Goal: Contribute content: Contribute content

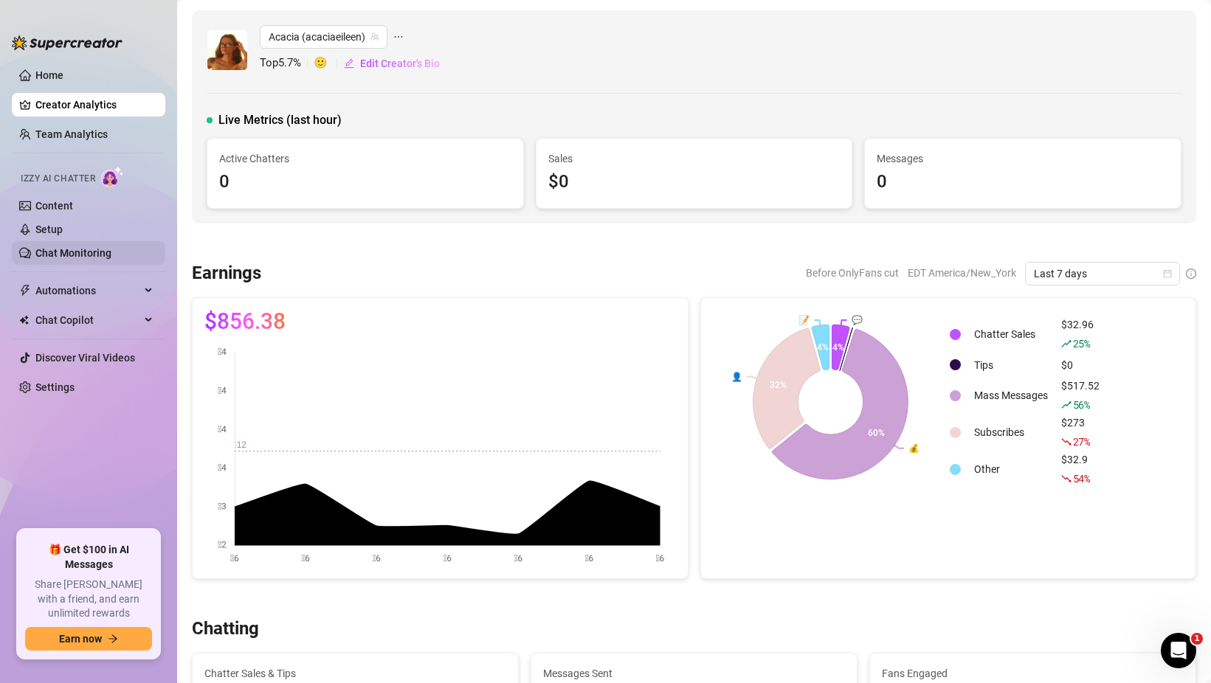
click at [110, 256] on link "Chat Monitoring" at bounding box center [73, 253] width 76 height 12
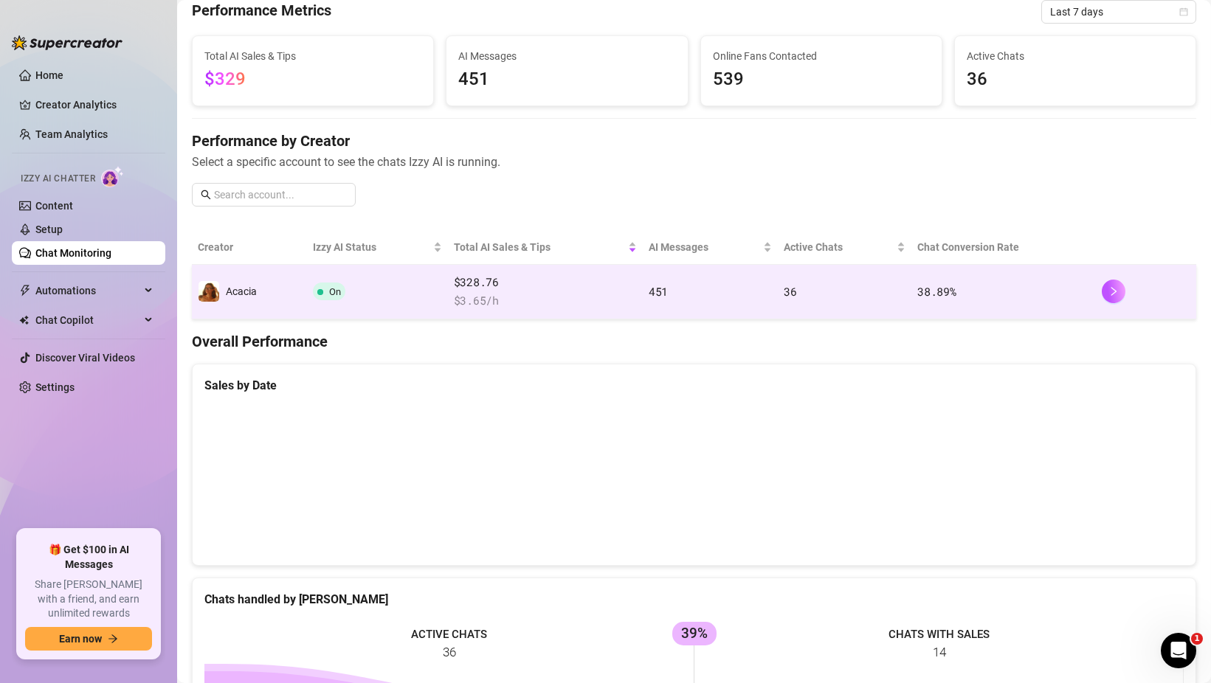
scroll to position [46, 0]
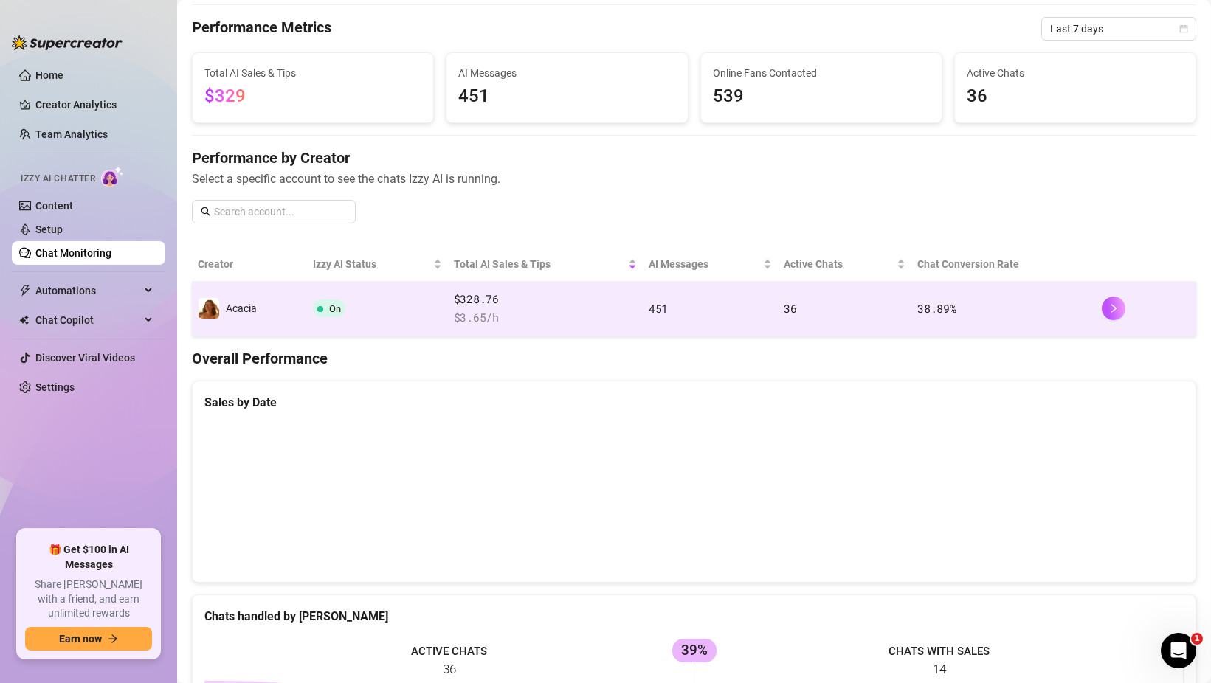
click at [718, 305] on td "451" at bounding box center [710, 309] width 135 height 55
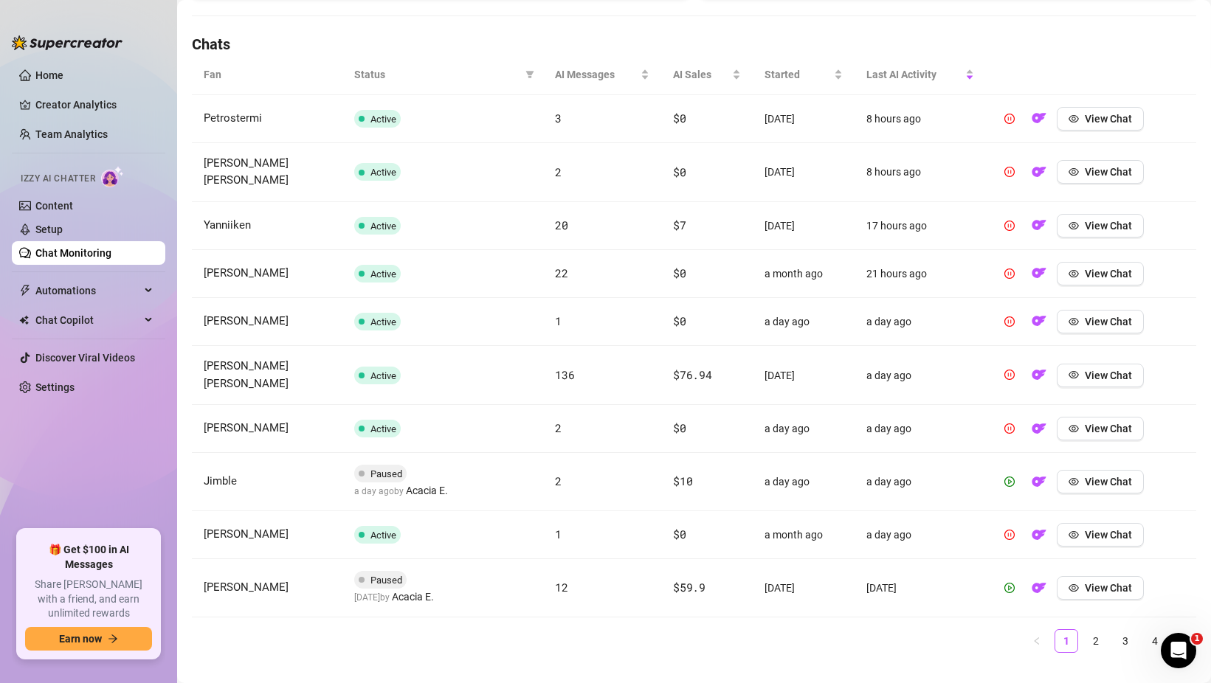
scroll to position [496, 0]
click at [1093, 629] on link "2" at bounding box center [1095, 640] width 22 height 22
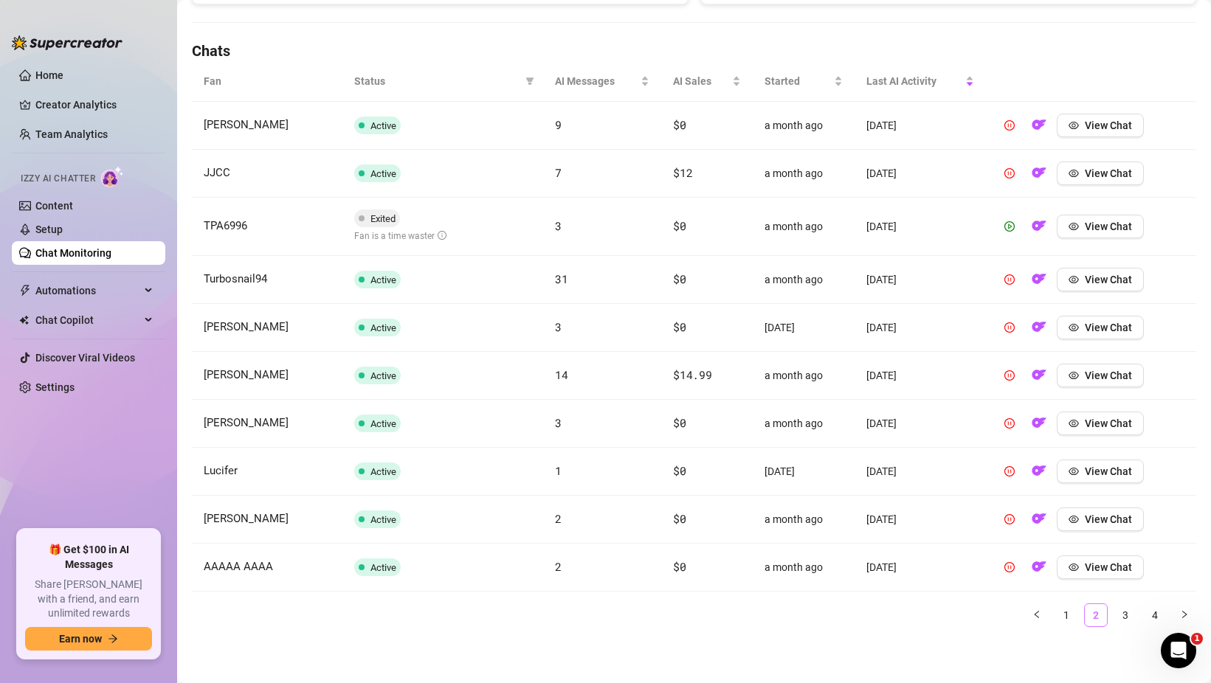
scroll to position [488, 0]
click at [1118, 615] on link "3" at bounding box center [1125, 615] width 22 height 22
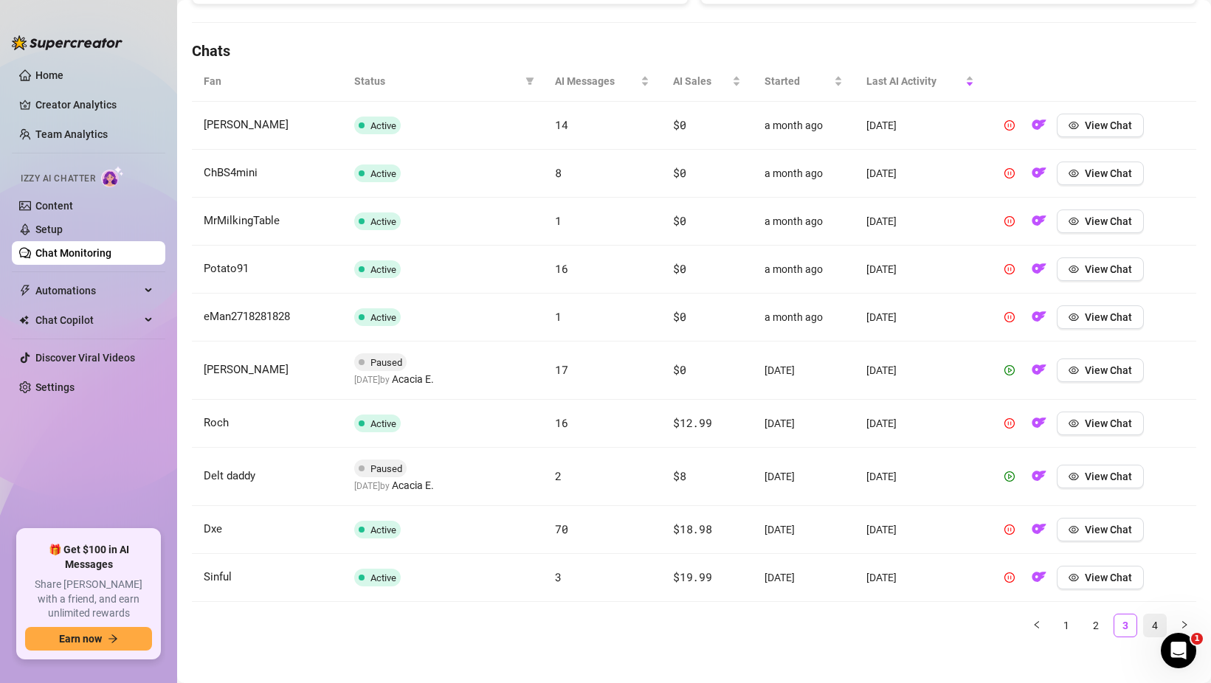
click at [1152, 621] on link "4" at bounding box center [1154, 625] width 22 height 22
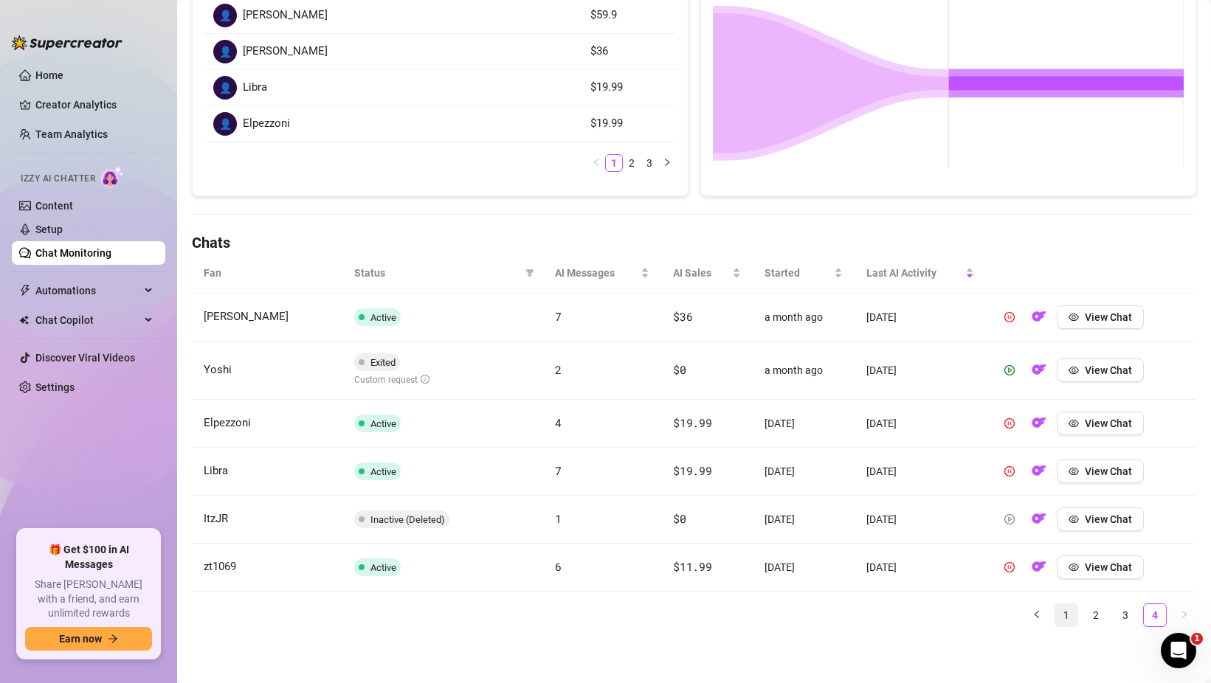
click at [1067, 617] on link "1" at bounding box center [1066, 615] width 22 height 22
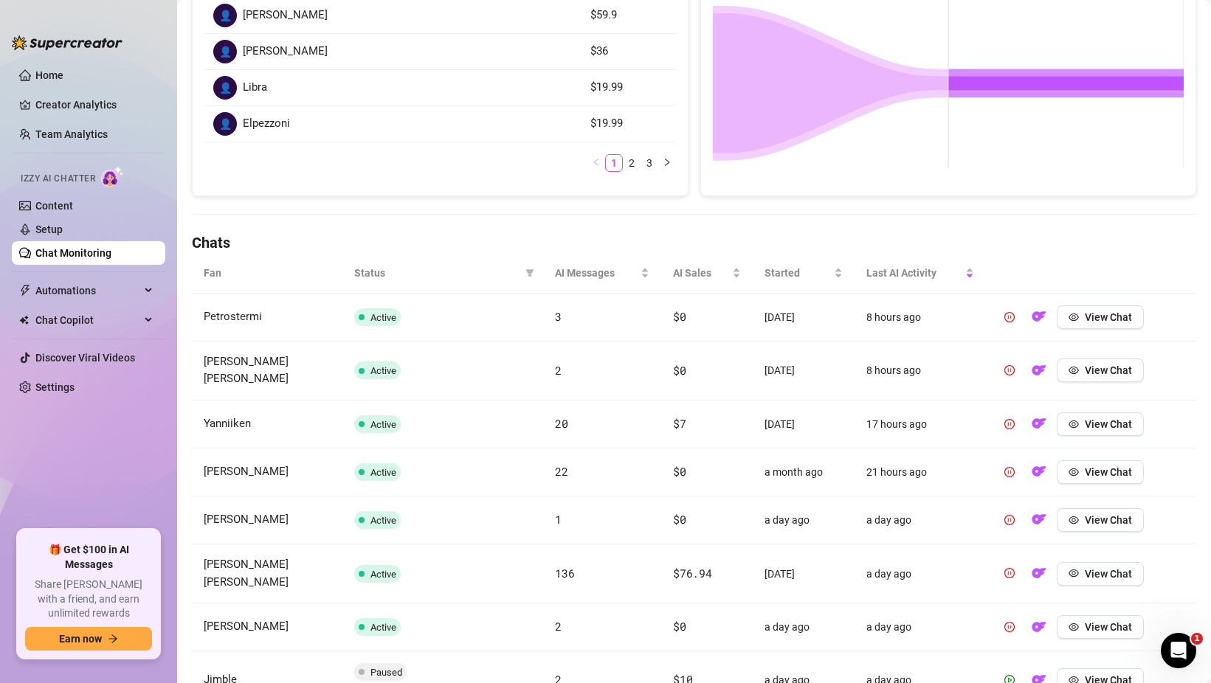
scroll to position [0, 0]
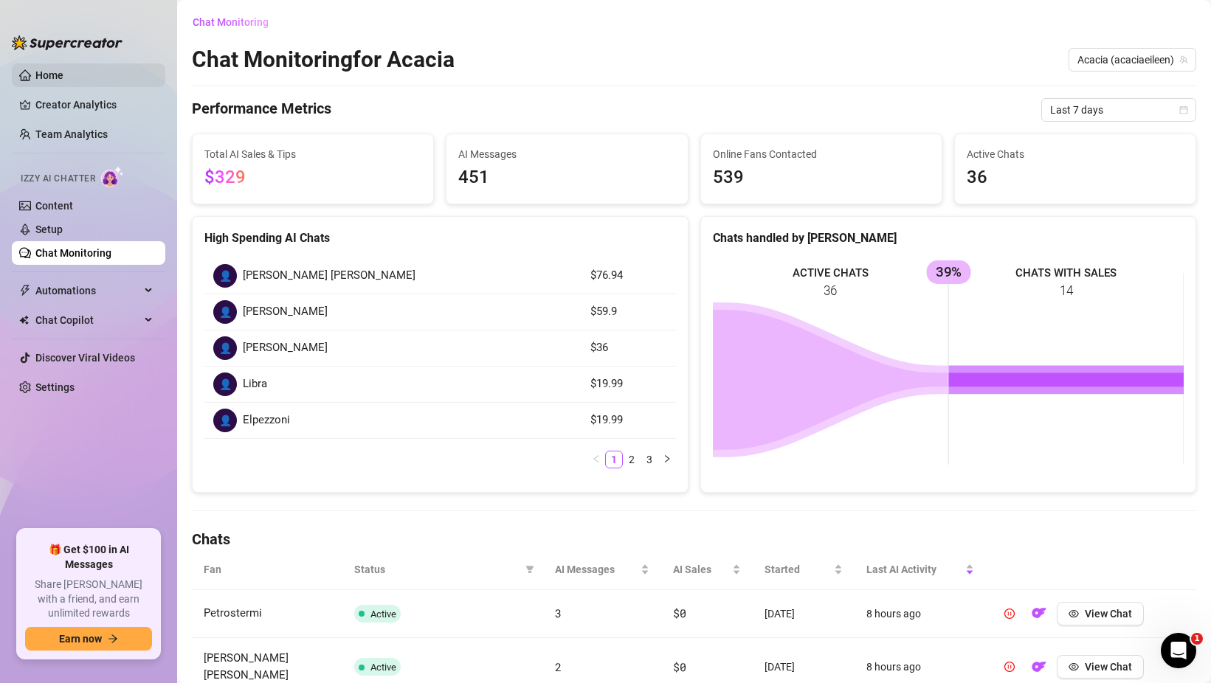
click at [63, 75] on link "Home" at bounding box center [49, 75] width 28 height 12
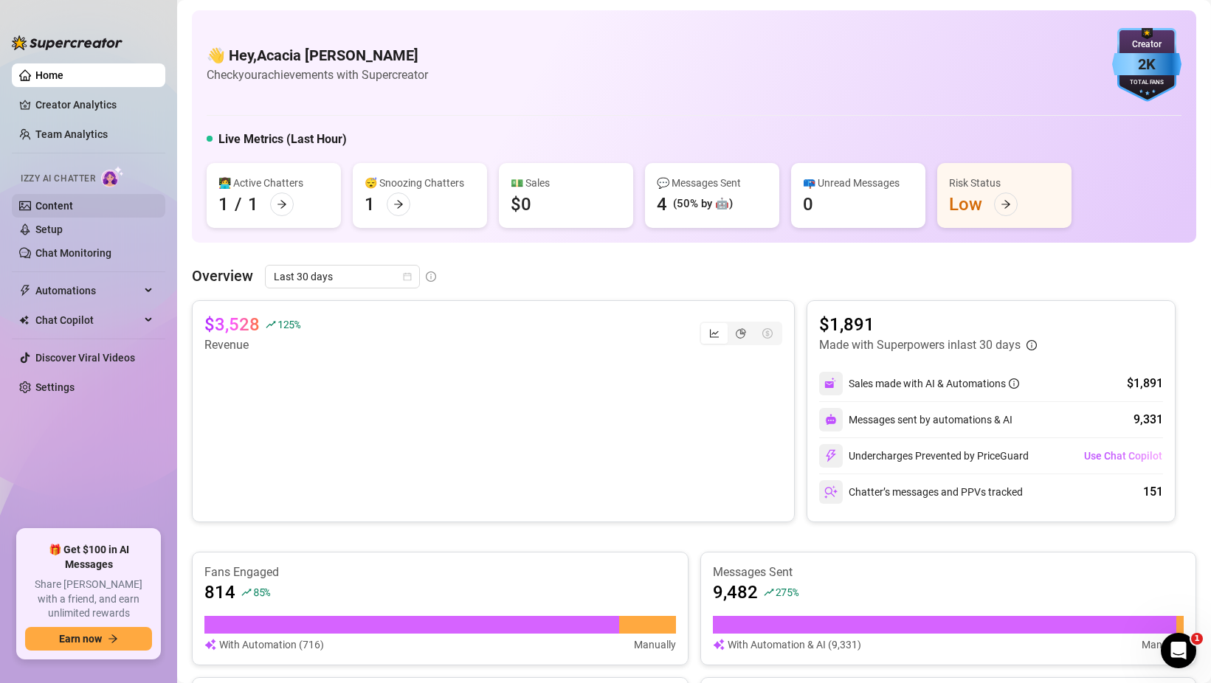
click at [69, 204] on link "Content" at bounding box center [54, 206] width 38 height 12
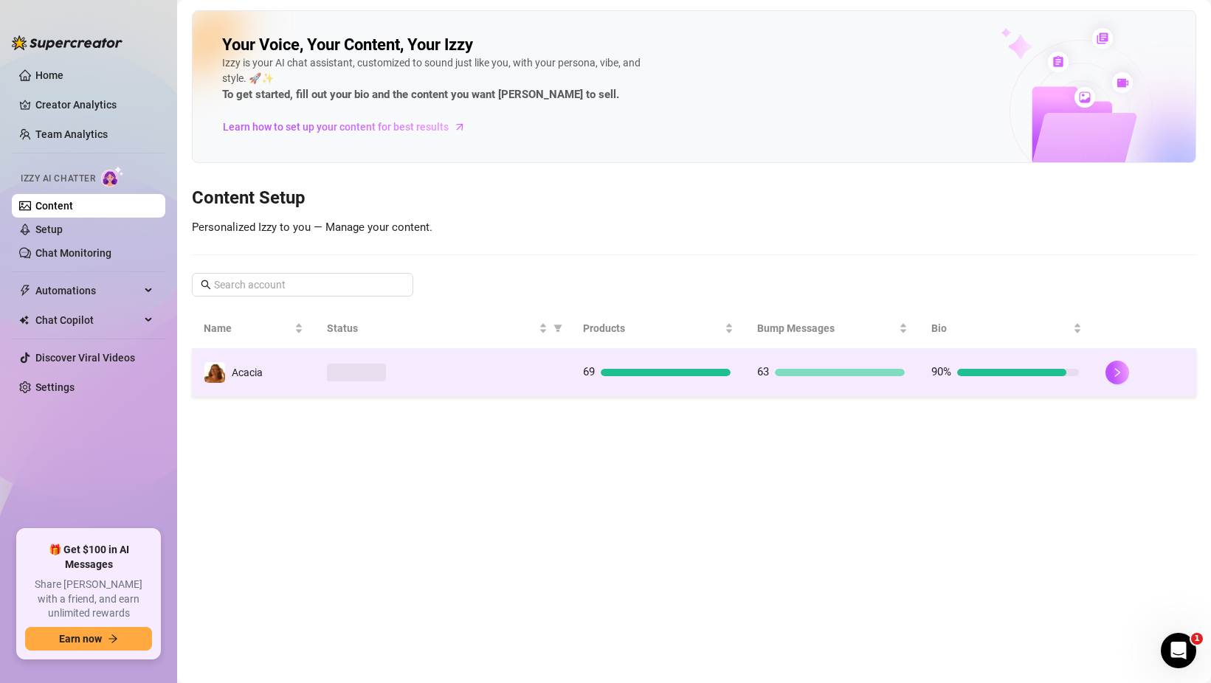
click at [465, 358] on td at bounding box center [443, 373] width 256 height 48
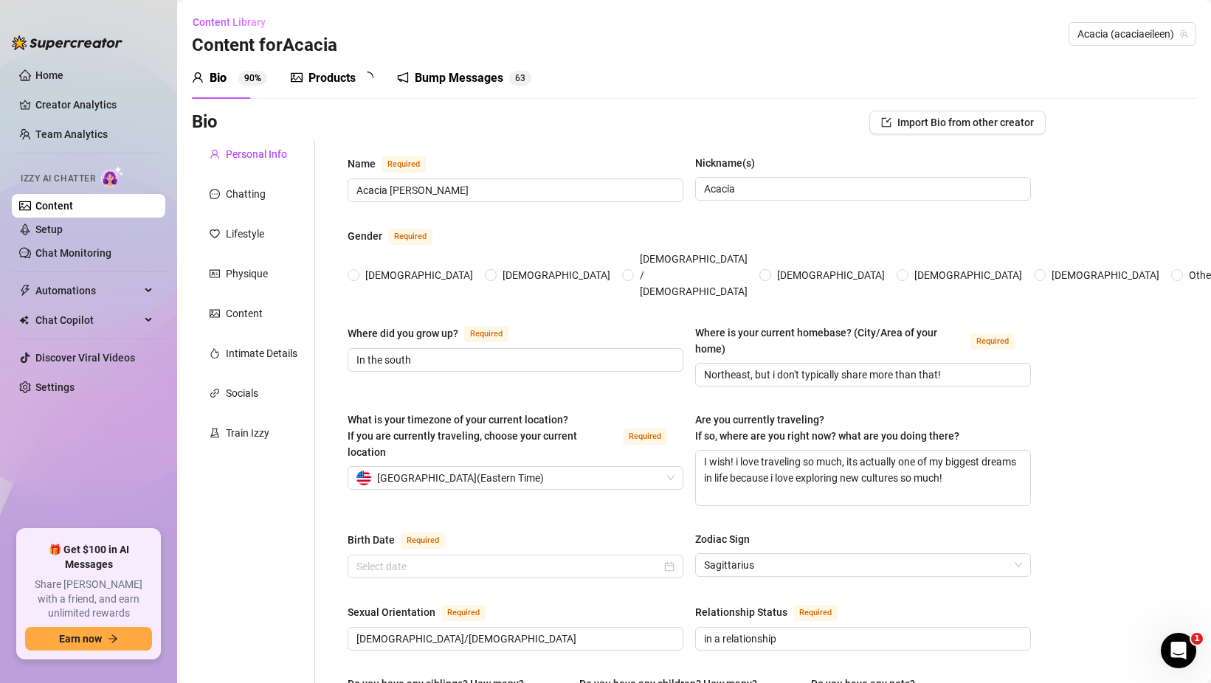
radio input "true"
type input "[DATE]"
click at [323, 70] on div "Products" at bounding box center [331, 78] width 47 height 18
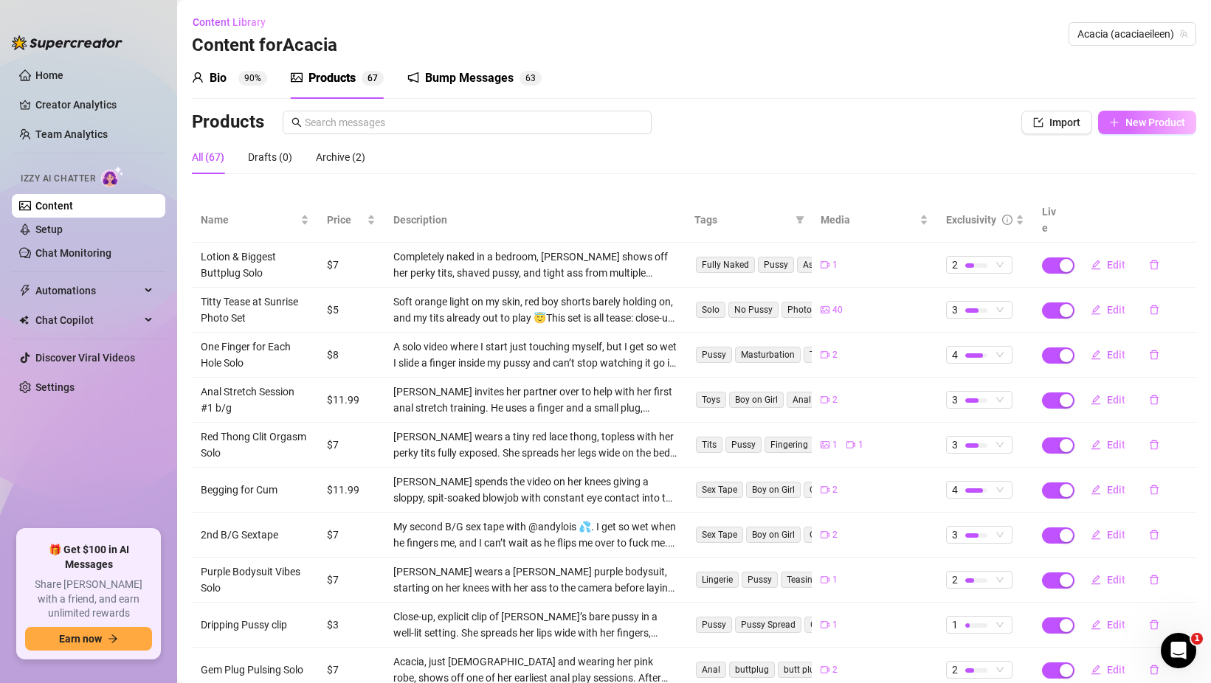
click at [1137, 126] on span "New Product" at bounding box center [1155, 123] width 60 height 12
type textarea "Type your message here..."
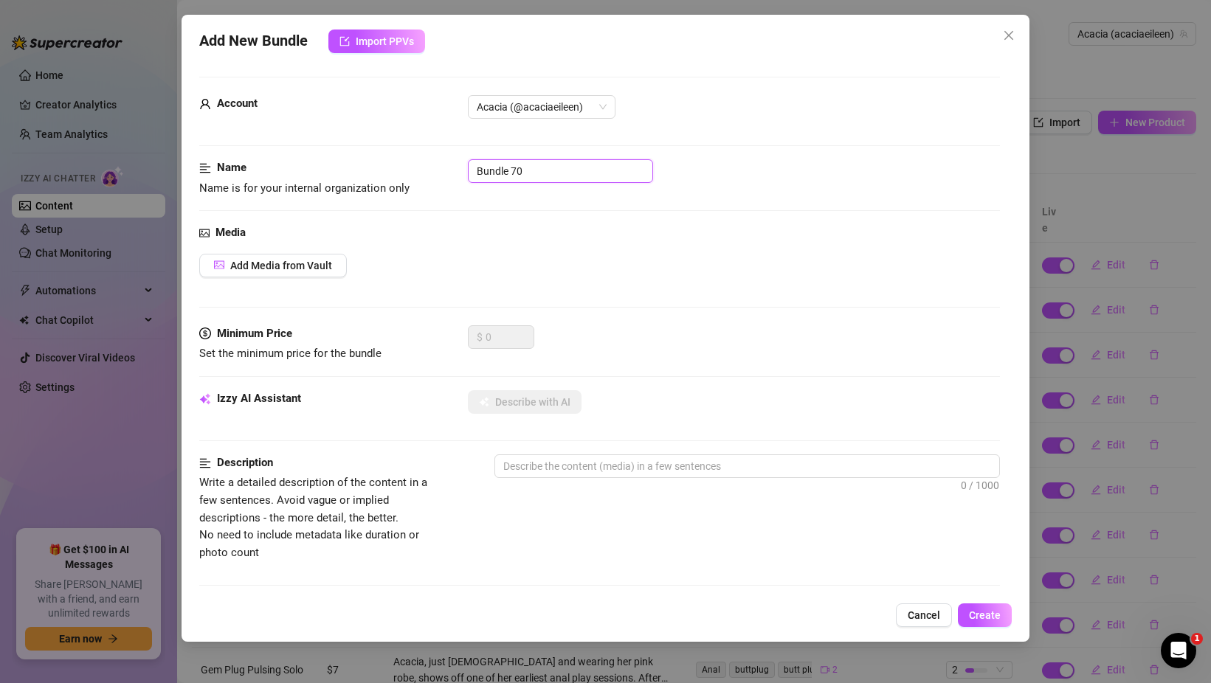
click at [533, 165] on input "Bundle 70" at bounding box center [560, 171] width 185 height 24
type input "Butthole Only"
click at [327, 263] on span "Add Media from Vault" at bounding box center [281, 266] width 102 height 12
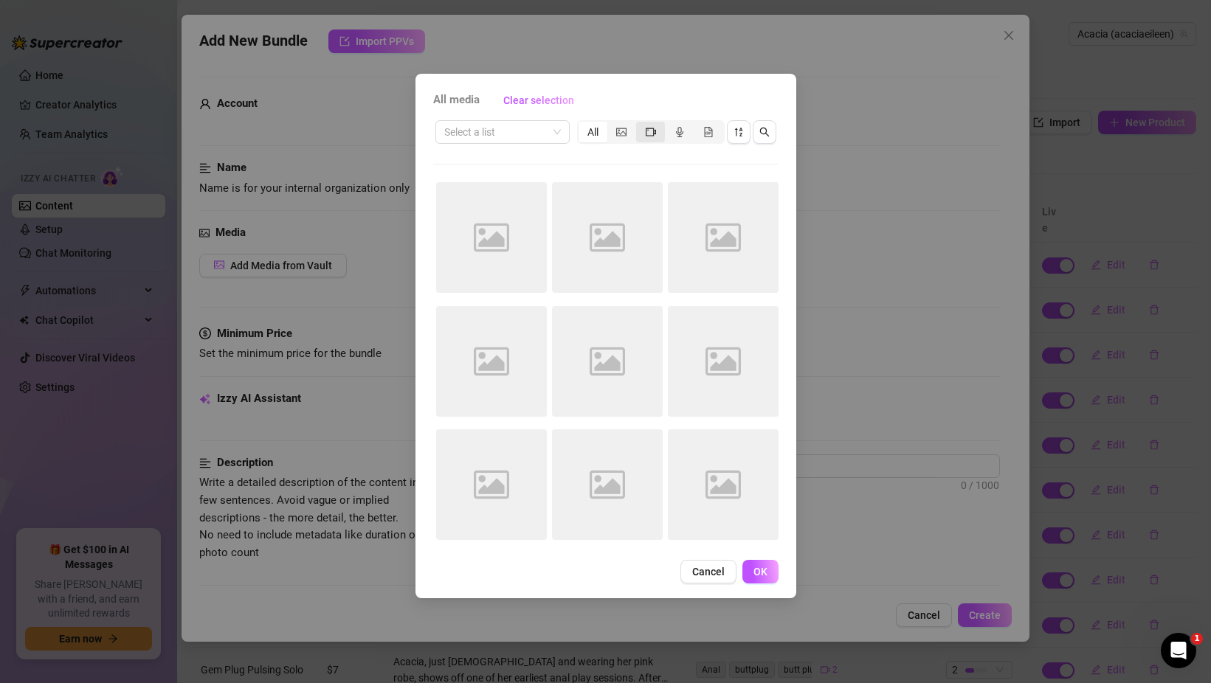
click at [648, 130] on icon "video-camera" at bounding box center [650, 132] width 10 height 10
click at [640, 124] on input "segmented control" at bounding box center [640, 124] width 0 height 0
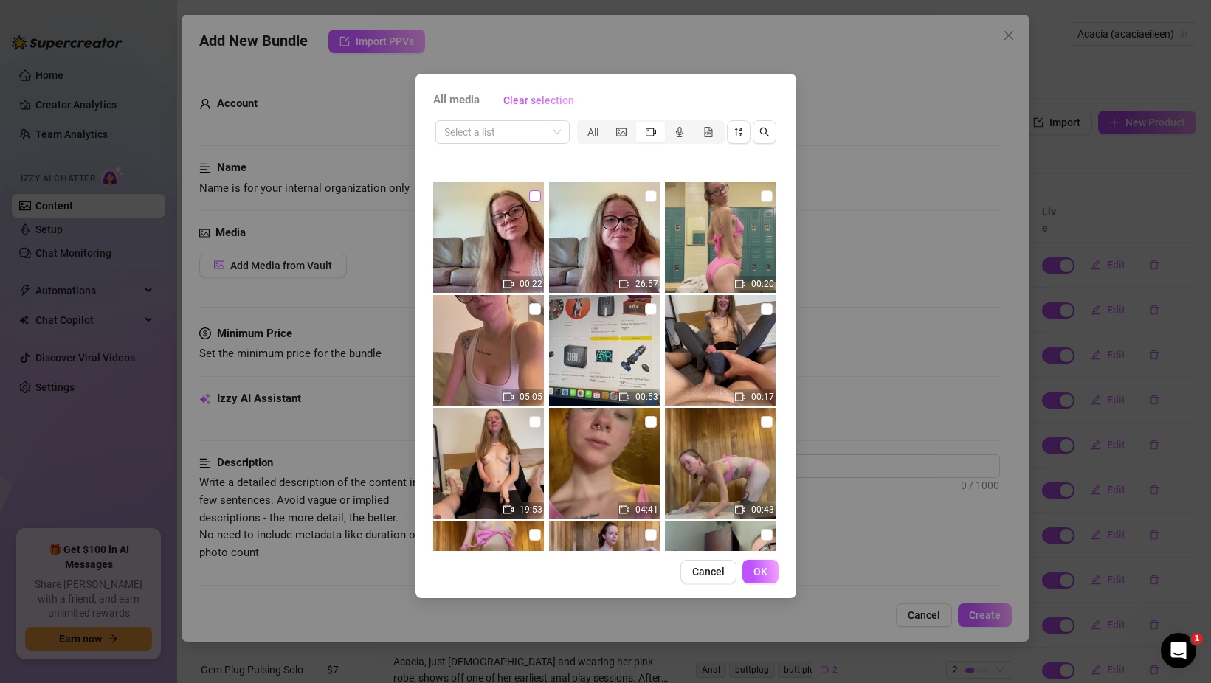
click at [538, 201] on input "checkbox" at bounding box center [535, 196] width 12 height 12
checkbox input "true"
click at [647, 198] on input "checkbox" at bounding box center [651, 196] width 12 height 12
checkbox input "true"
click at [762, 571] on span "OK" at bounding box center [760, 572] width 14 height 12
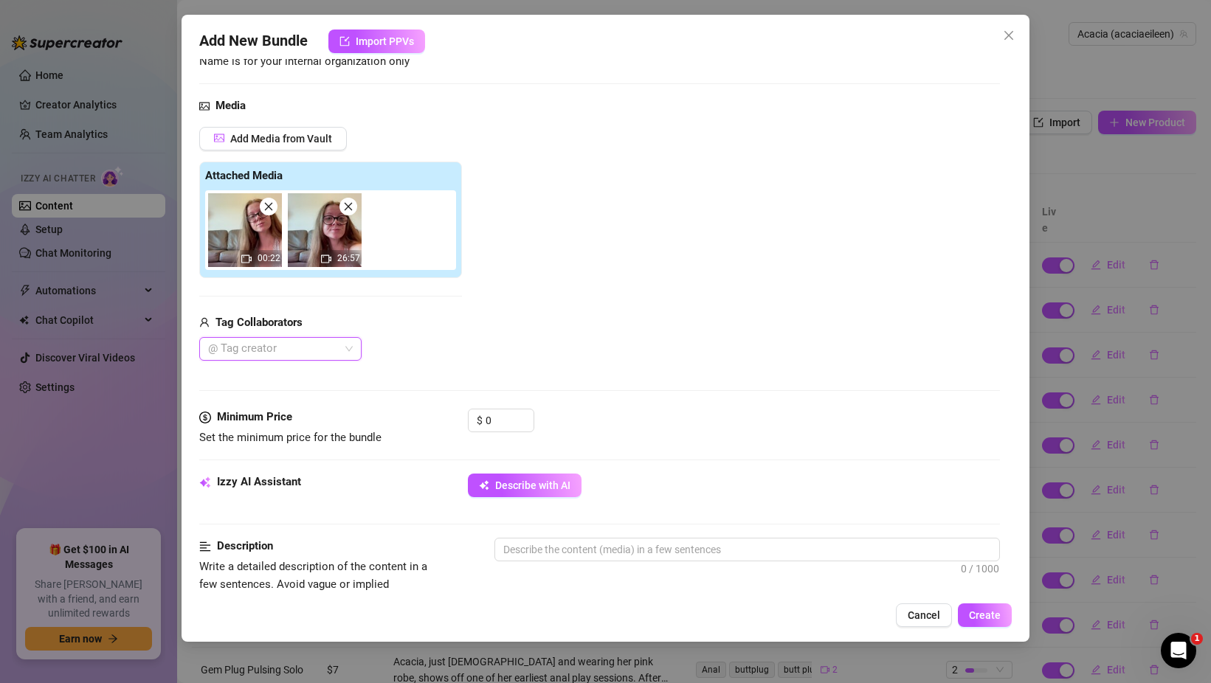
scroll to position [145, 0]
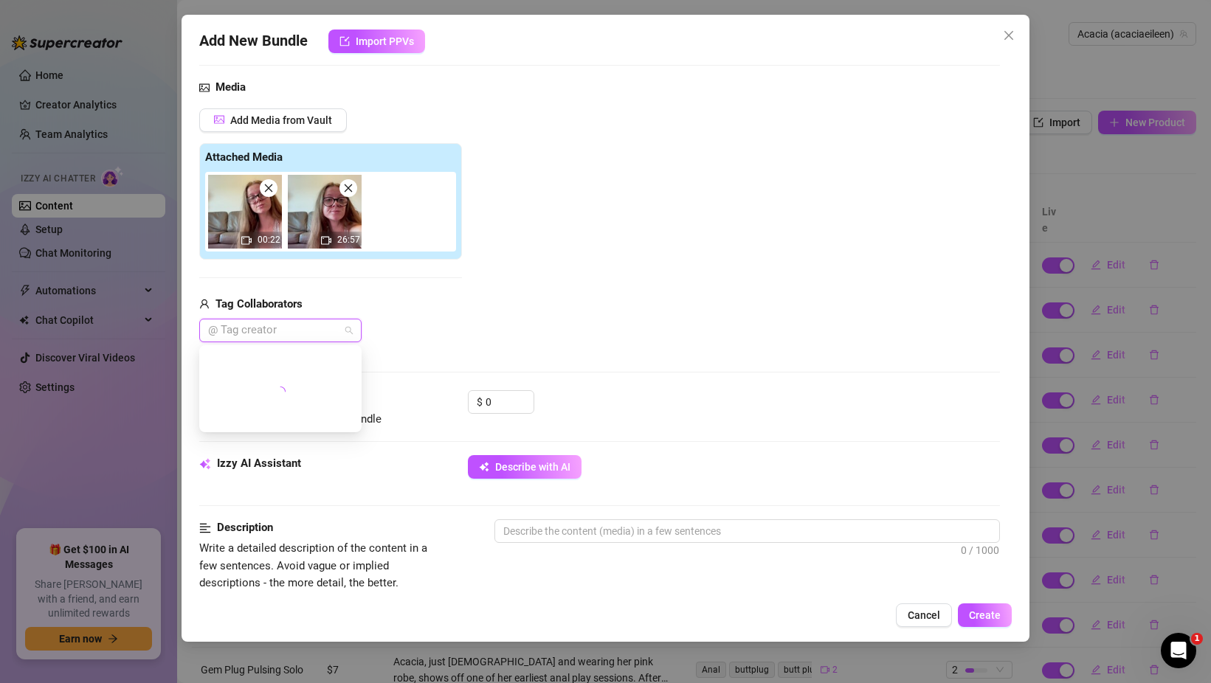
click at [325, 327] on div at bounding box center [272, 330] width 141 height 21
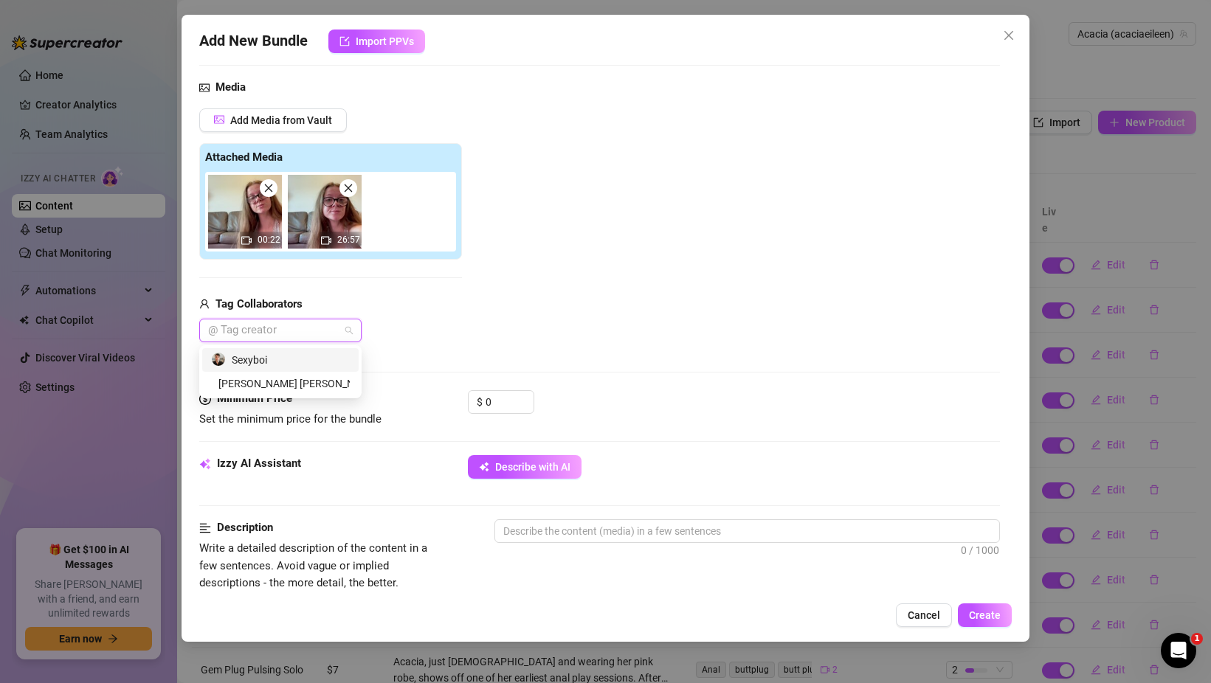
click at [305, 360] on div "Sexyboi" at bounding box center [280, 360] width 139 height 16
click at [488, 404] on input "0" at bounding box center [509, 402] width 48 height 22
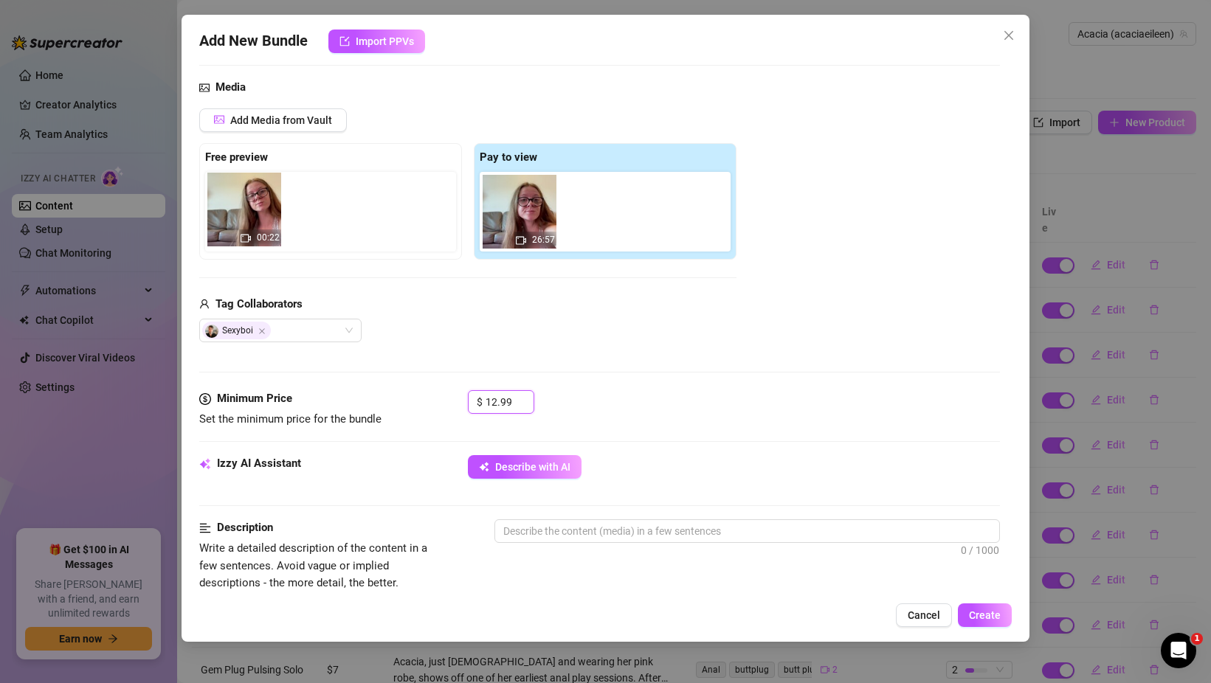
drag, startPoint x: 525, startPoint y: 215, endPoint x: 240, endPoint y: 213, distance: 285.5
click at [240, 213] on div "Free preview Pay to view 00:22 26:57" at bounding box center [467, 201] width 537 height 117
type input "12.99"
click at [557, 531] on textarea at bounding box center [747, 531] width 504 height 22
paste textarea "[PERSON_NAME] starts dressed in a cute outfit, quietly posing on the couch in d…"
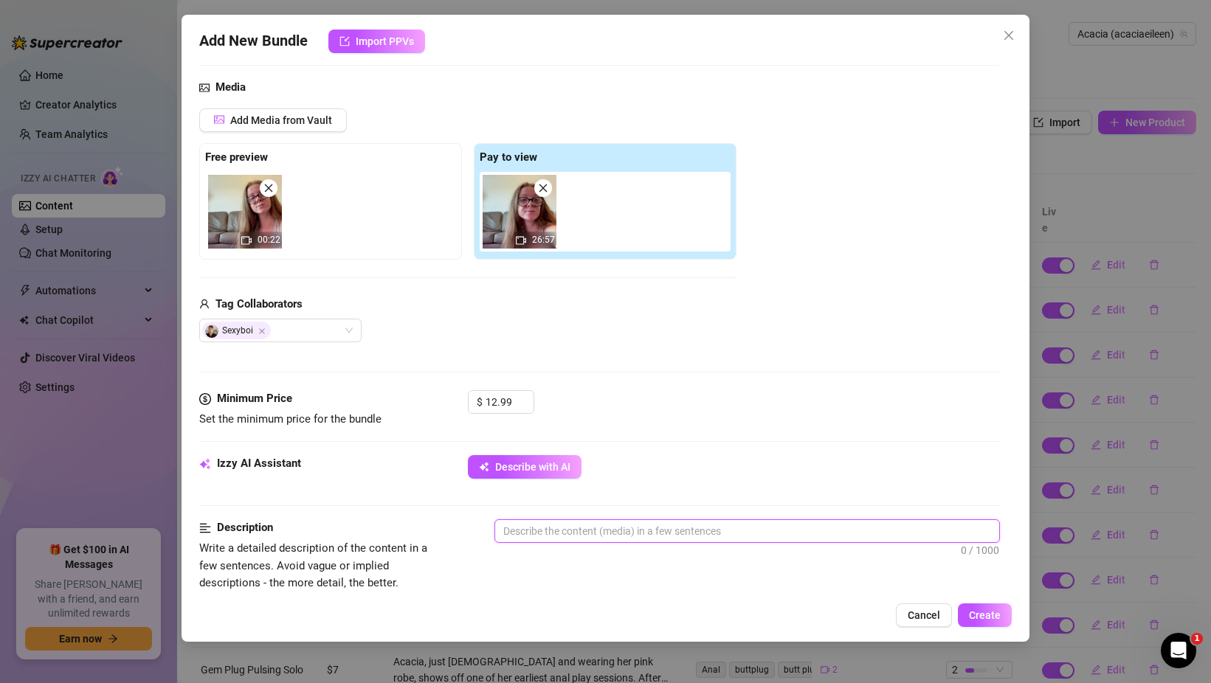
type textarea "[PERSON_NAME] starts dressed in a cute outfit, quietly posing on the couch in d…"
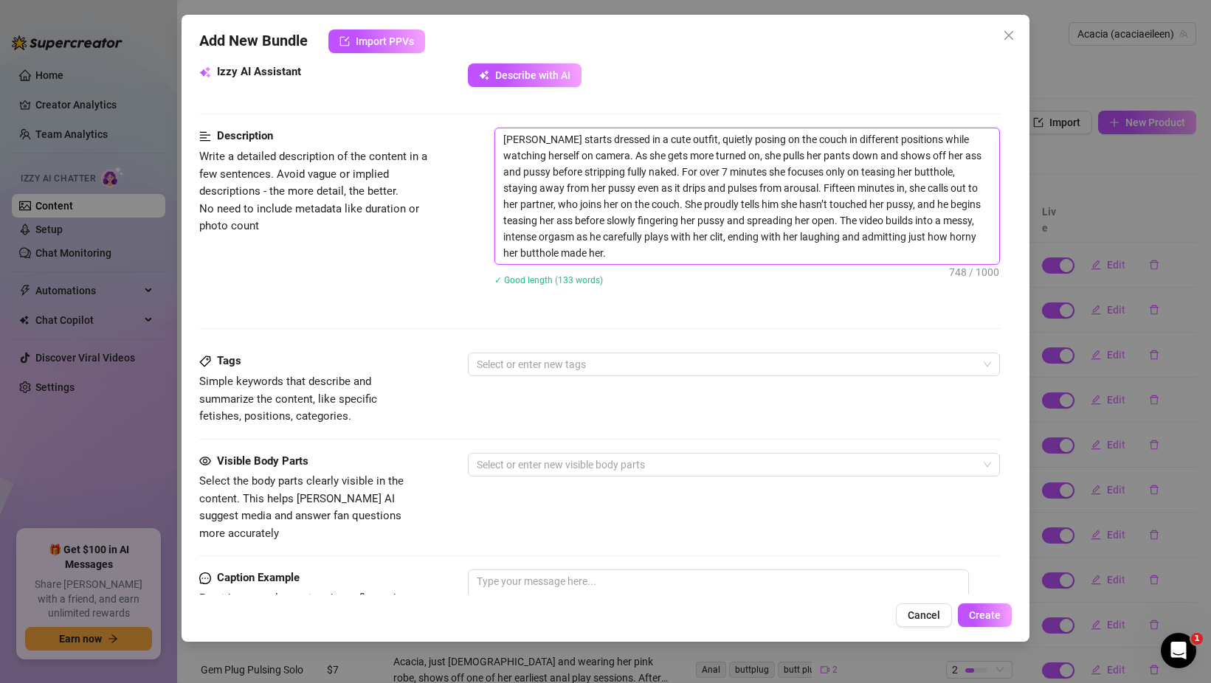
scroll to position [541, 0]
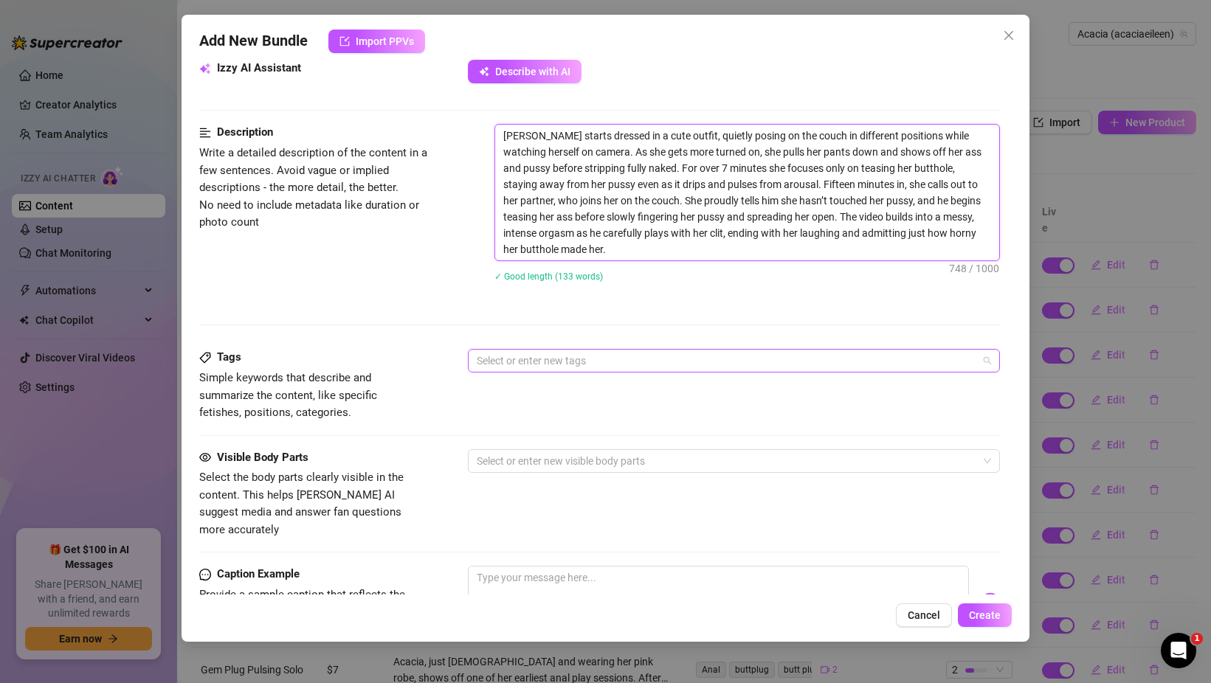
click at [598, 359] on div at bounding box center [726, 360] width 510 height 21
type textarea "[PERSON_NAME] starts dressed in a cute outfit, quietly posing on the couch in d…"
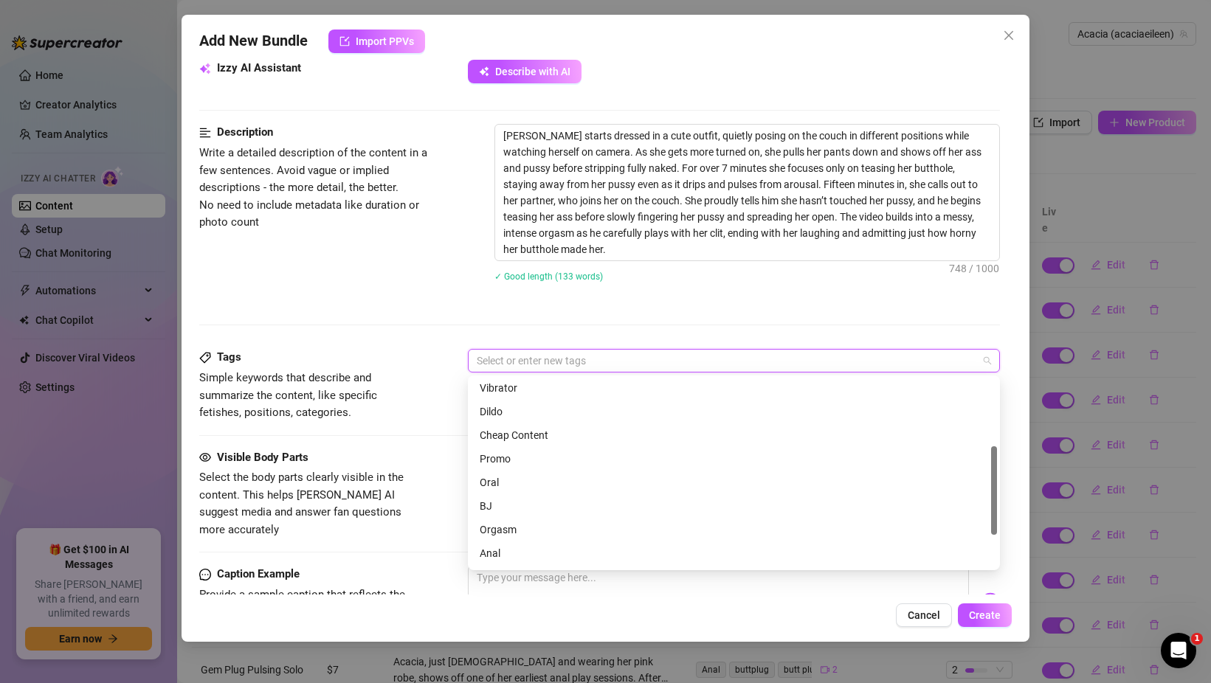
scroll to position [145, 0]
click at [523, 553] on div "Anal" at bounding box center [733, 552] width 508 height 16
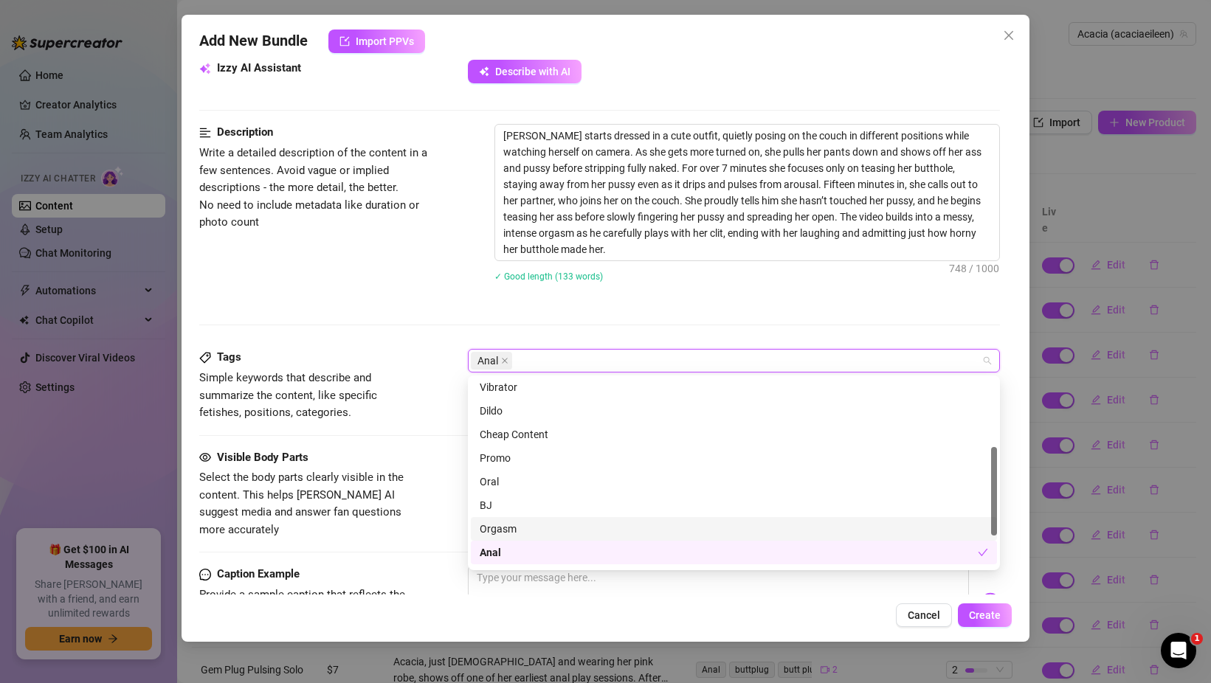
click at [526, 529] on div "Orgasm" at bounding box center [733, 529] width 508 height 16
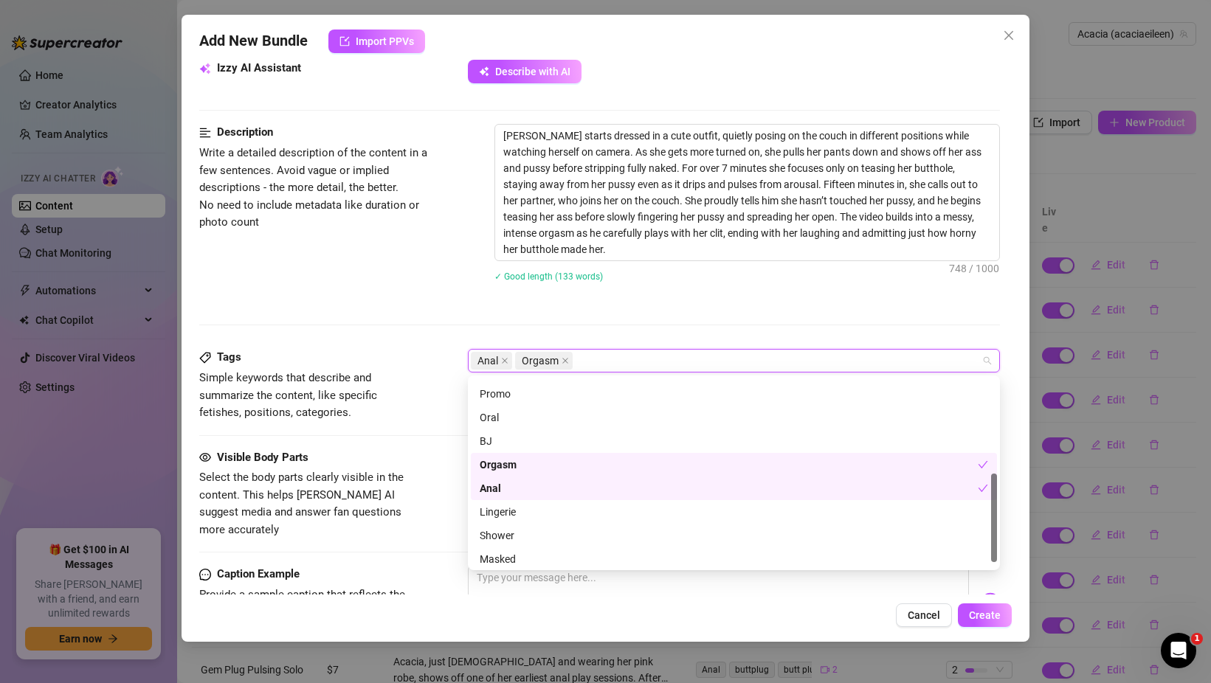
scroll to position [212, 0]
click at [601, 360] on div "Anal Orgasm" at bounding box center [726, 360] width 510 height 21
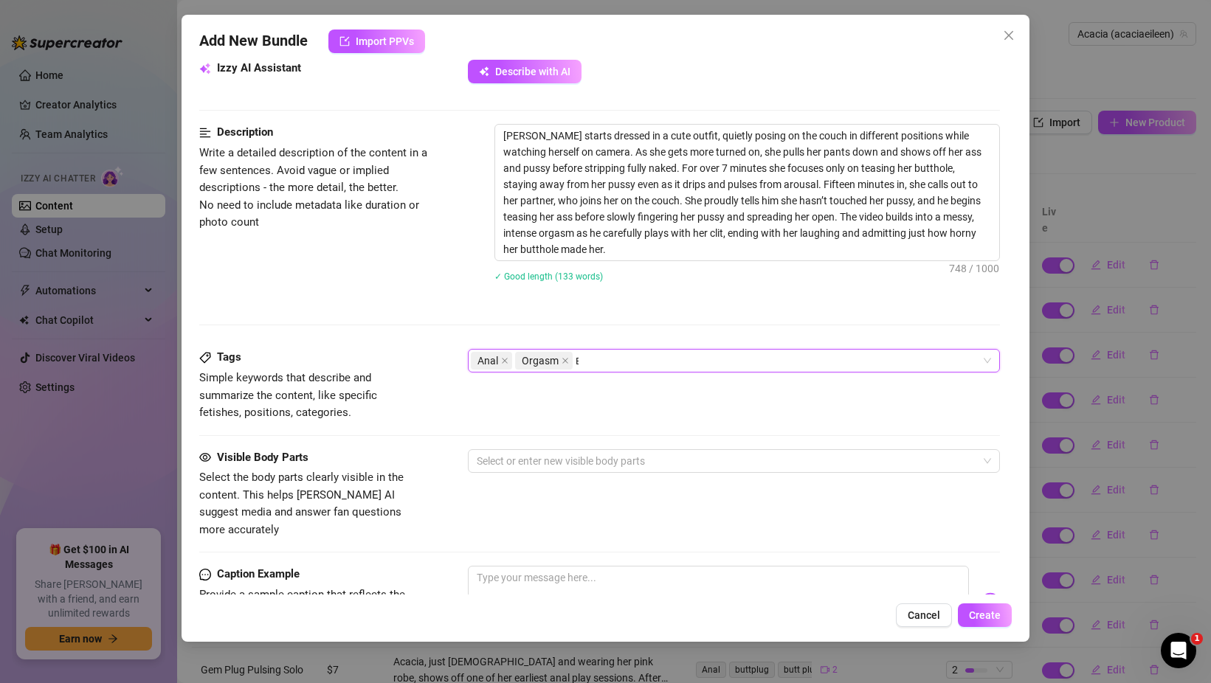
scroll to position [0, 0]
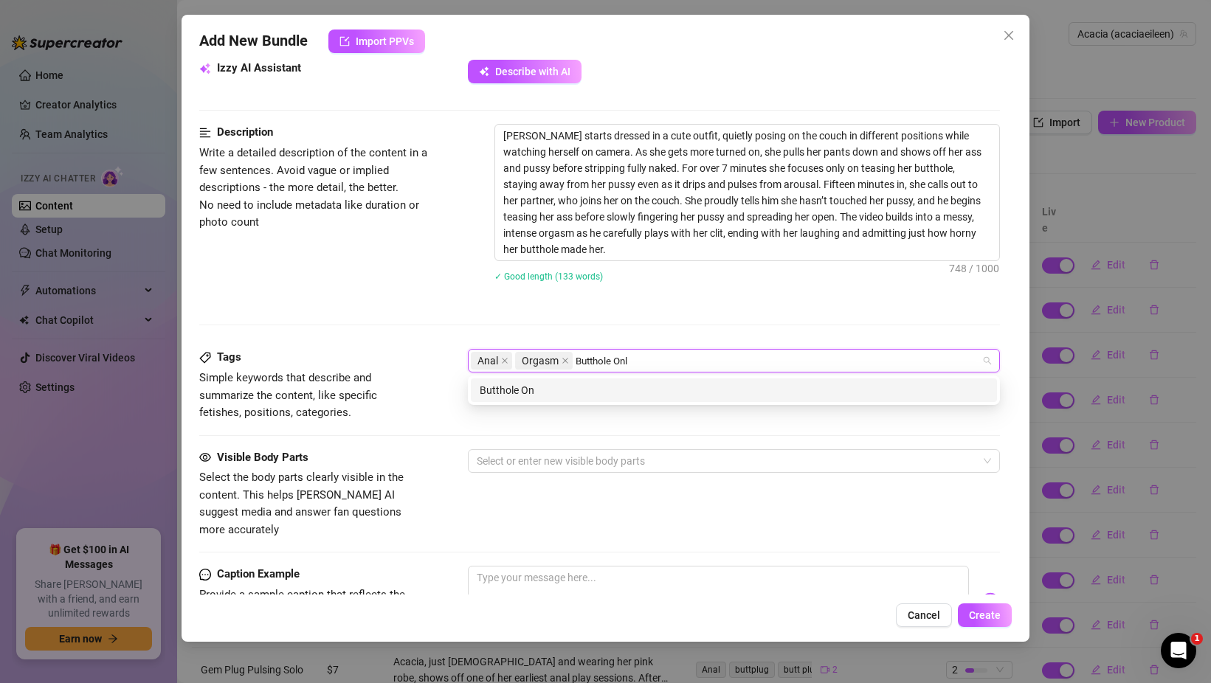
type input "Butthole Only"
click at [599, 387] on div "Butthole Only" at bounding box center [733, 390] width 508 height 16
type input "Anal Only"
click at [657, 388] on div "Anal Only" at bounding box center [733, 390] width 508 height 16
type input "Dripping"
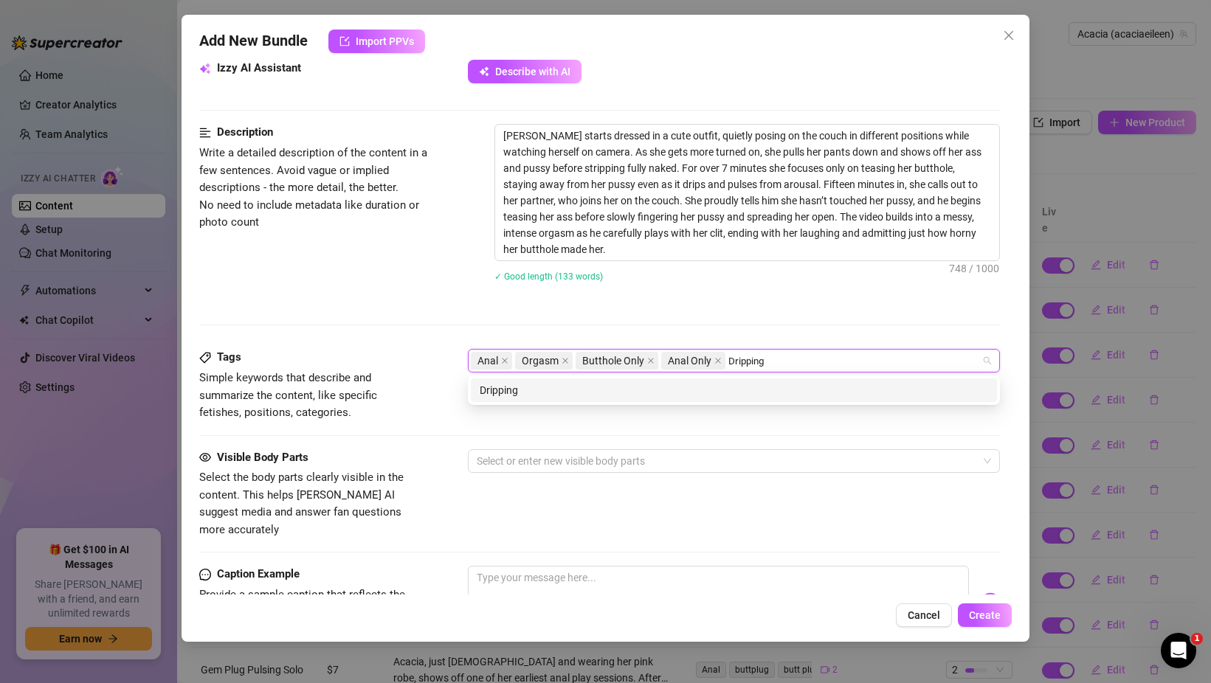
click at [728, 394] on div "Dripping" at bounding box center [733, 390] width 508 height 16
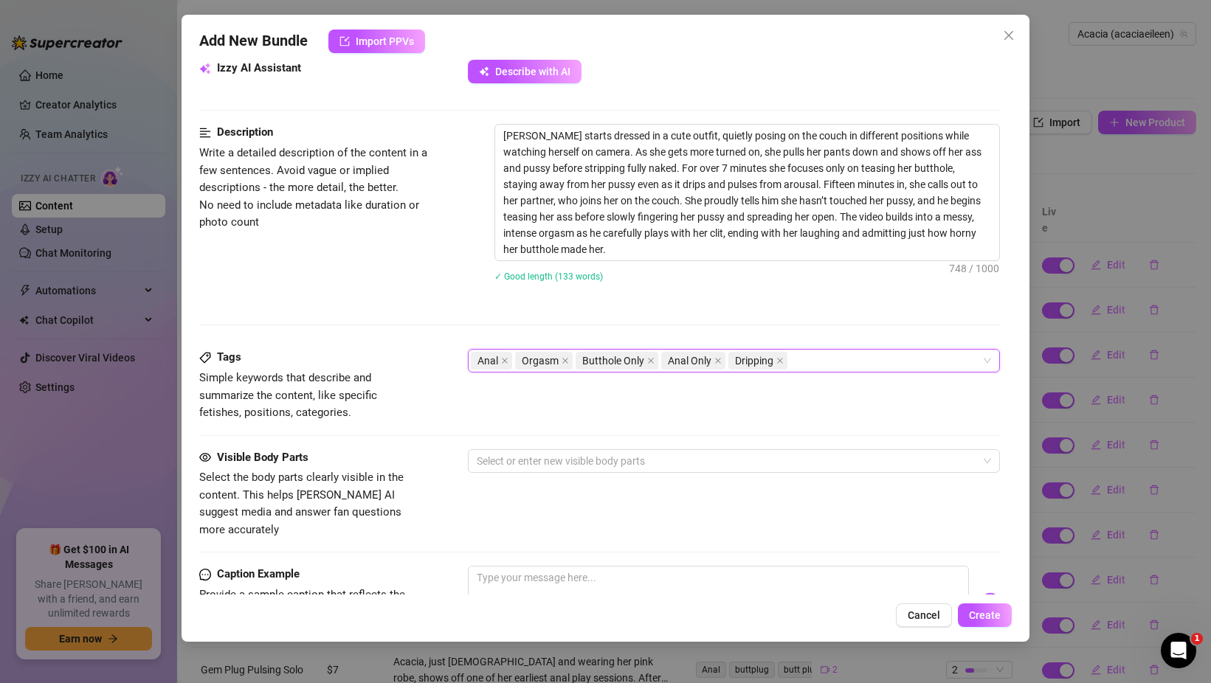
click at [806, 364] on div "Anal Orgasm Butthole Only Anal Only Dripping" at bounding box center [726, 360] width 510 height 21
click at [801, 362] on div "Anal Orgasm Butthole Only Anal Only Dripping" at bounding box center [726, 360] width 510 height 21
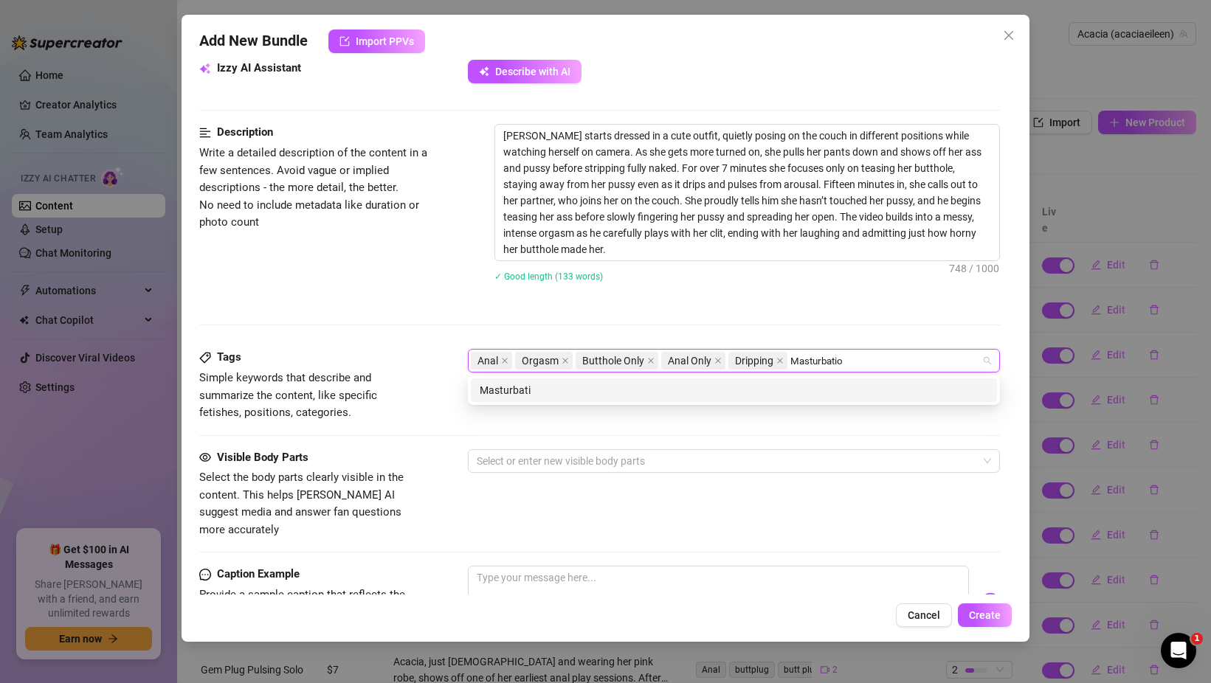
type input "Masturbation"
click at [792, 387] on div "Masturbation" at bounding box center [733, 390] width 508 height 16
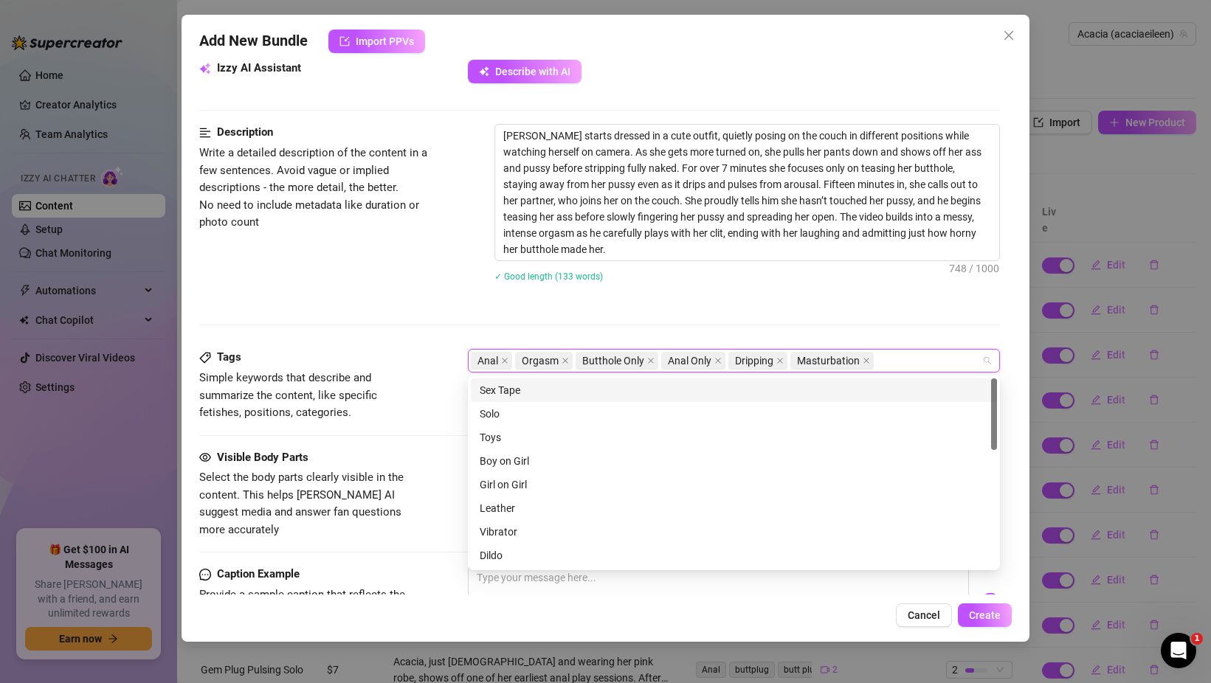
click at [883, 358] on div "Anal Orgasm Butthole Only Anal Only Dripping Masturbation" at bounding box center [726, 360] width 510 height 21
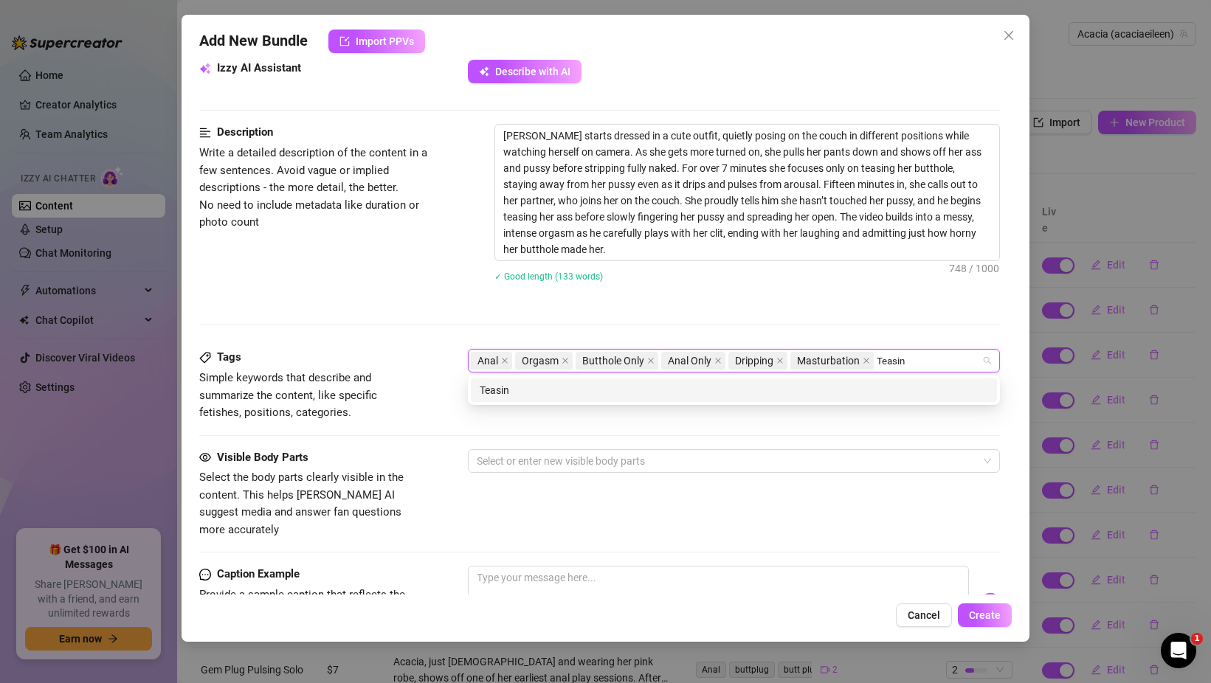
type input "Teasing"
click at [876, 391] on div "Teasing" at bounding box center [733, 390] width 508 height 16
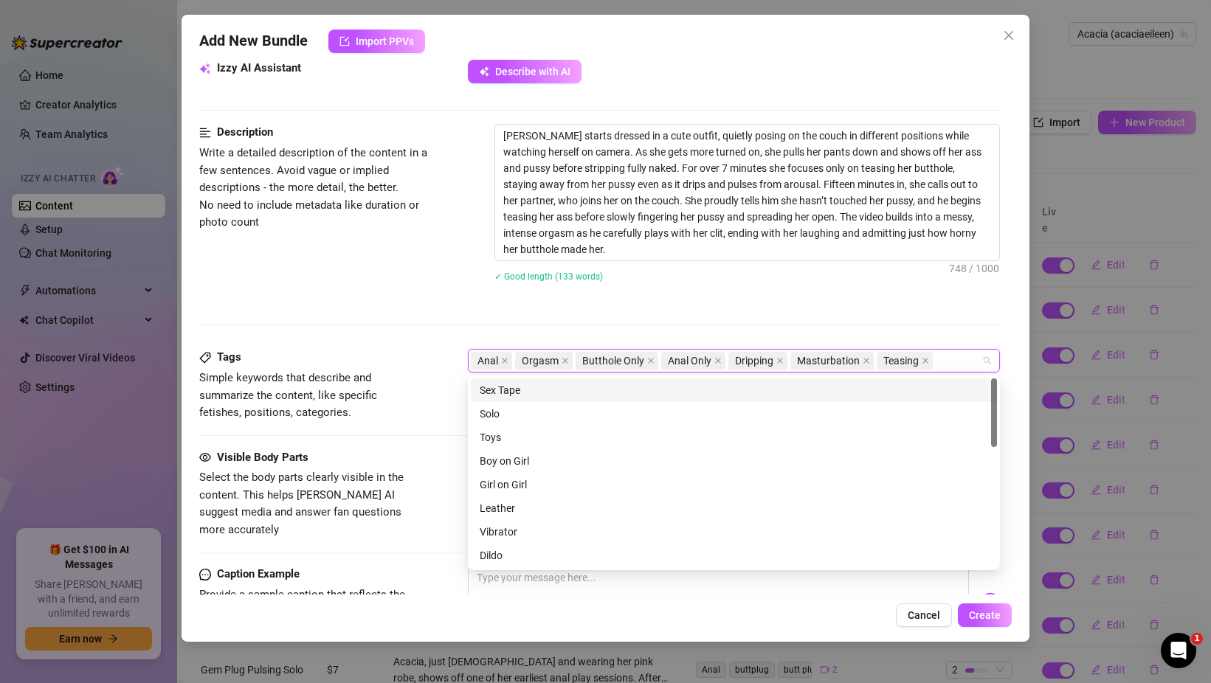
click at [890, 328] on div "Description Write a detailed description of the content in a few sentences. Avo…" at bounding box center [599, 236] width 800 height 225
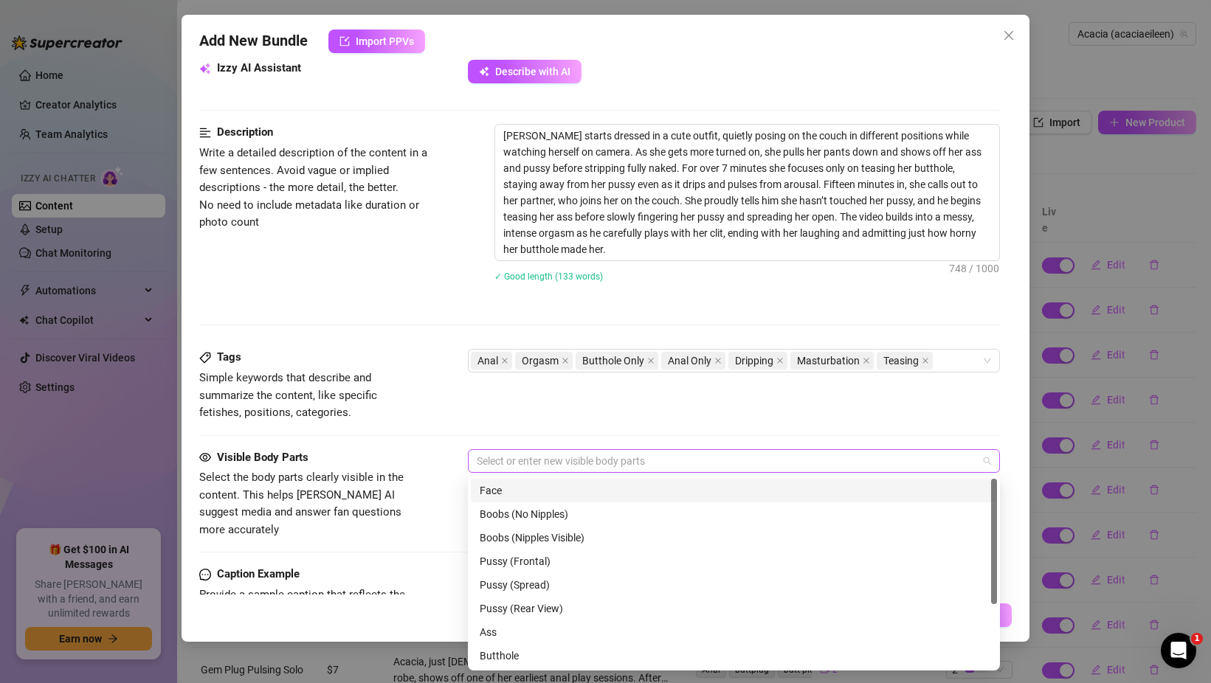
click at [601, 462] on div at bounding box center [726, 461] width 510 height 21
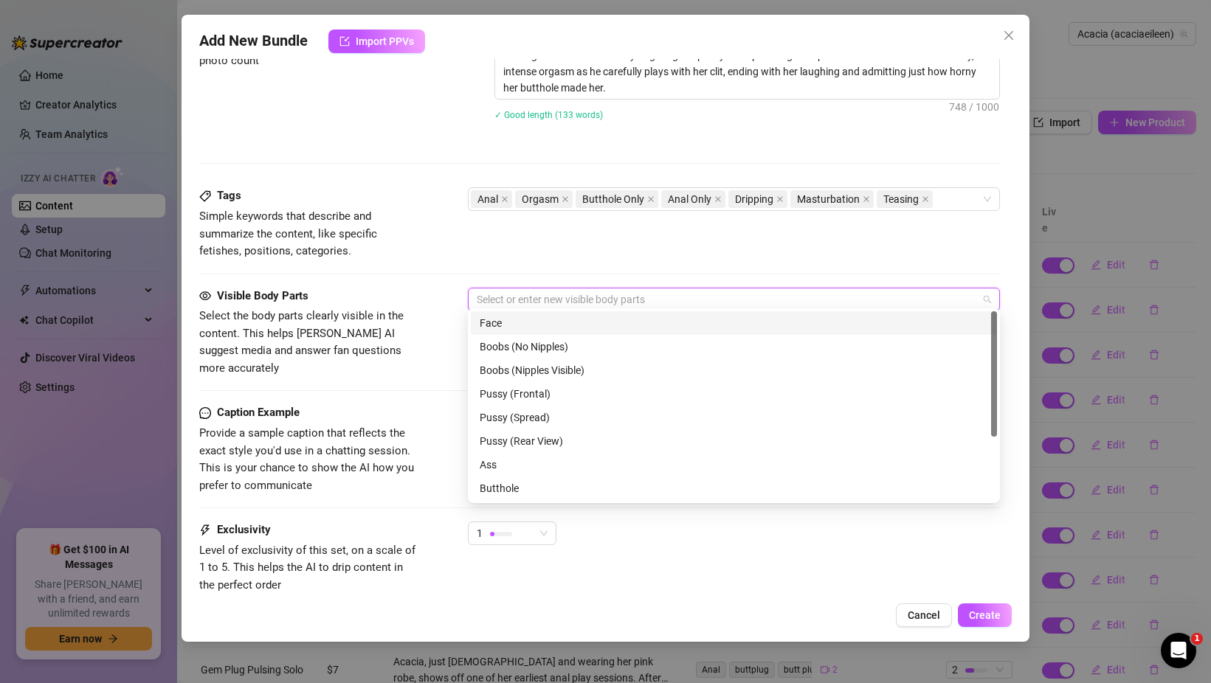
scroll to position [708, 0]
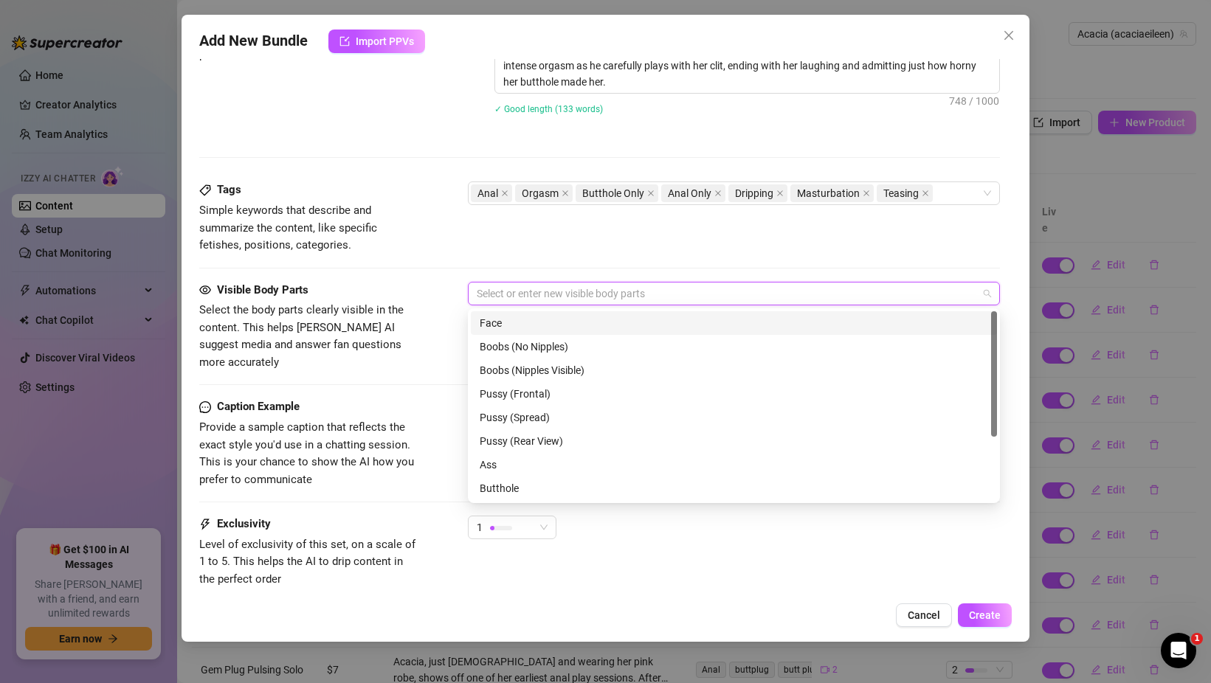
click at [525, 322] on div "Face" at bounding box center [733, 323] width 508 height 16
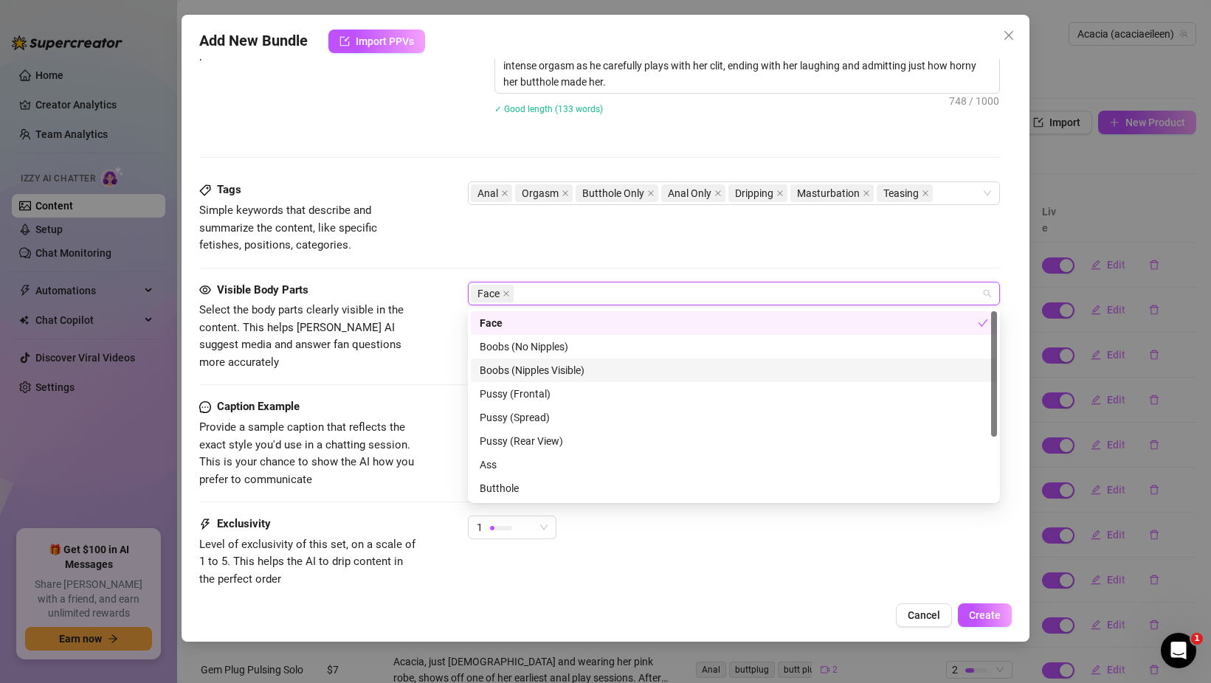
click at [525, 372] on div "Boobs (Nipples Visible)" at bounding box center [733, 370] width 508 height 16
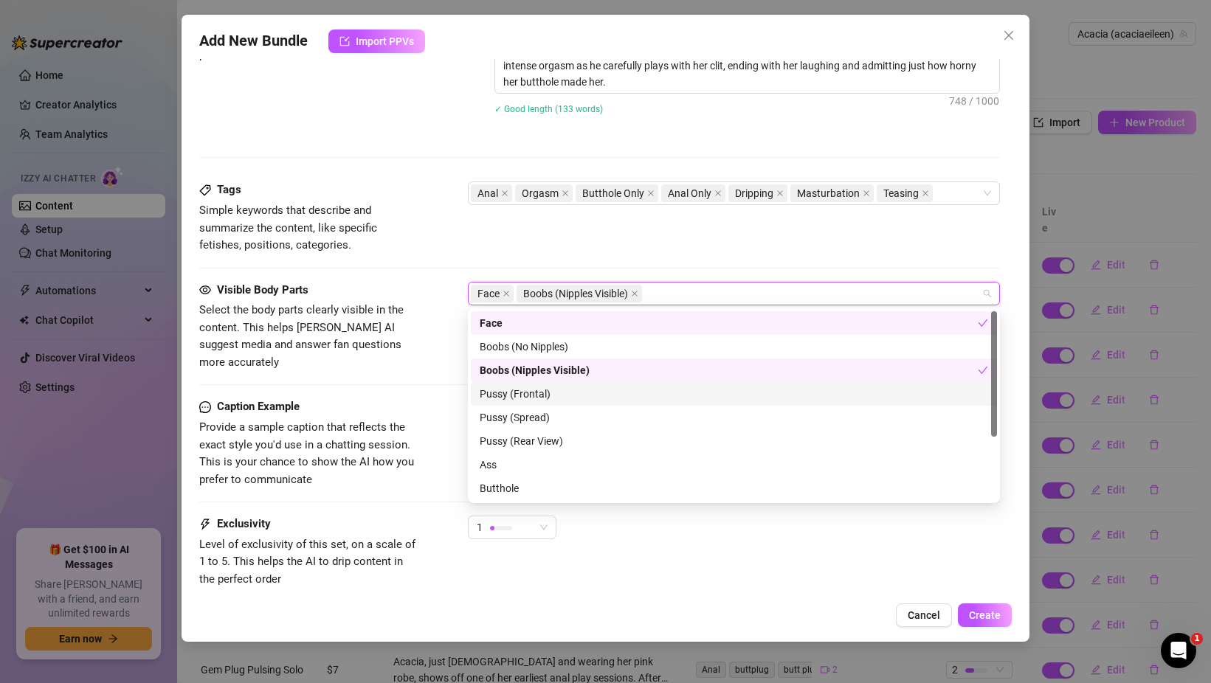
click at [527, 389] on div "Pussy (Frontal)" at bounding box center [733, 394] width 508 height 16
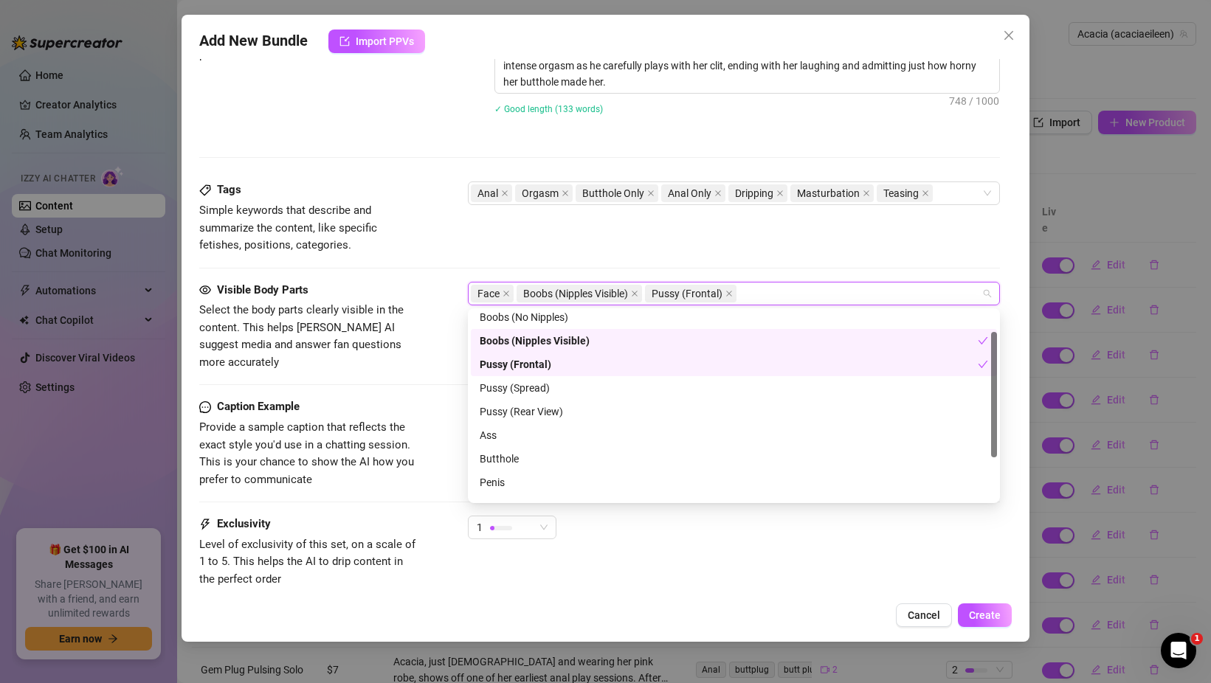
scroll to position [30, 0]
click at [526, 390] on div "Pussy (Spread)" at bounding box center [733, 387] width 508 height 16
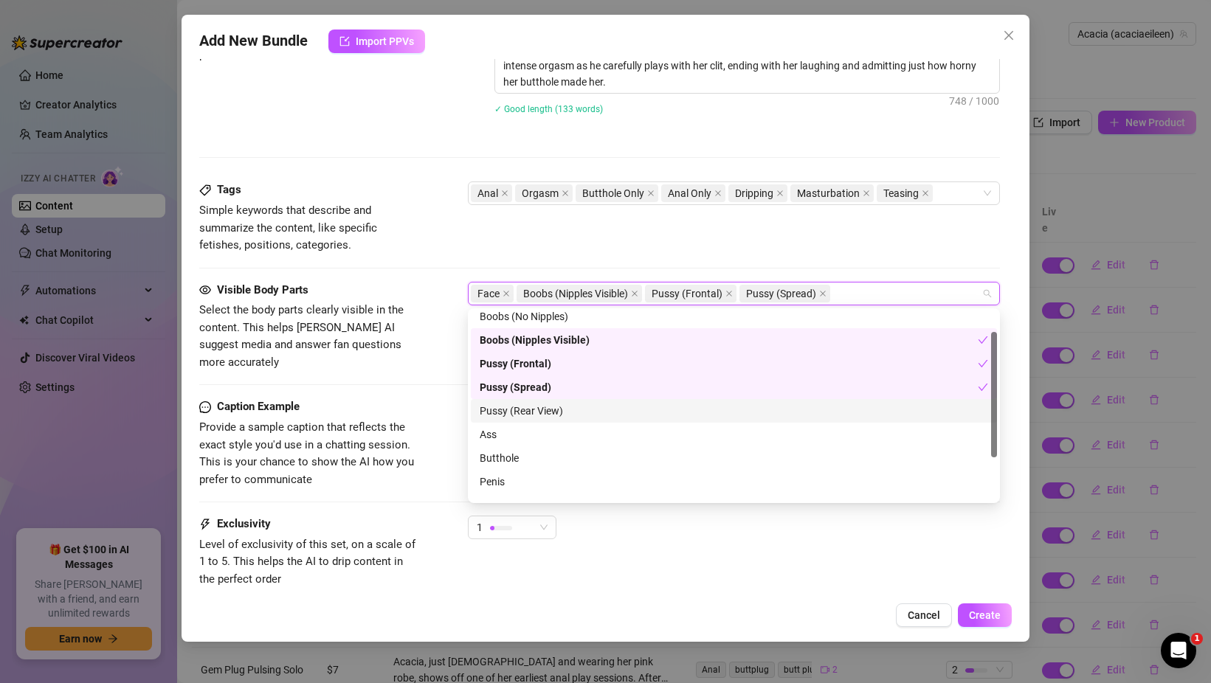
click at [526, 403] on div "Pussy (Rear View)" at bounding box center [733, 411] width 508 height 16
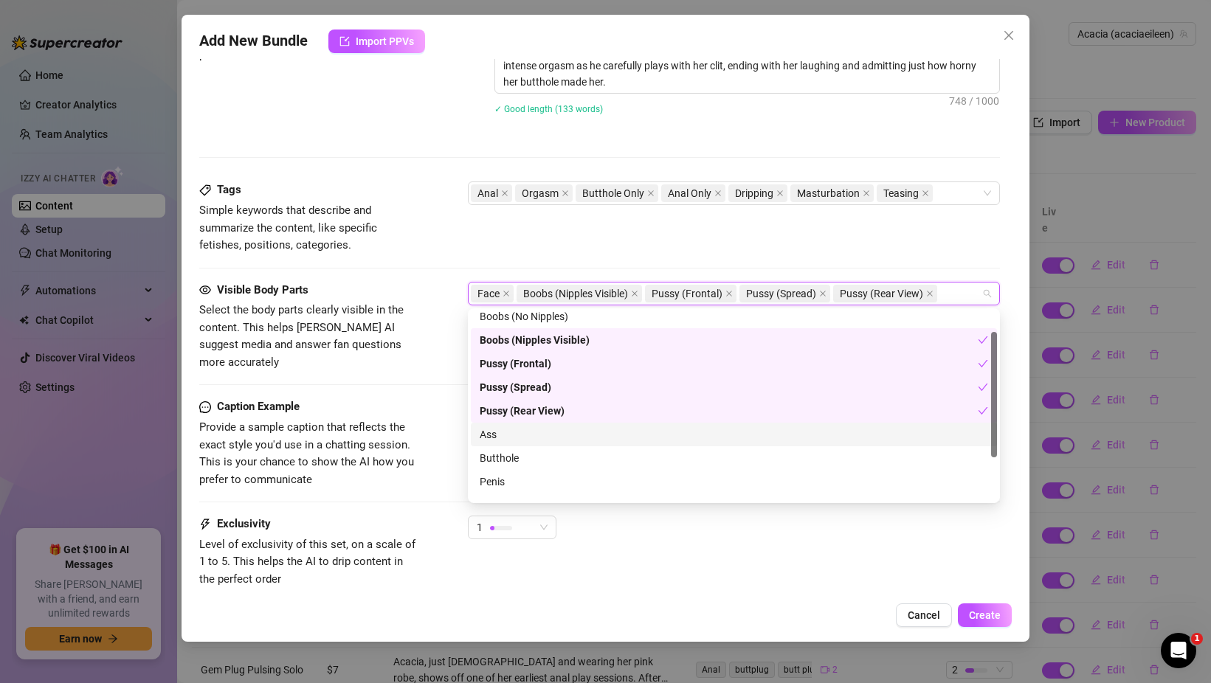
click at [526, 430] on div "Ass" at bounding box center [733, 434] width 508 height 16
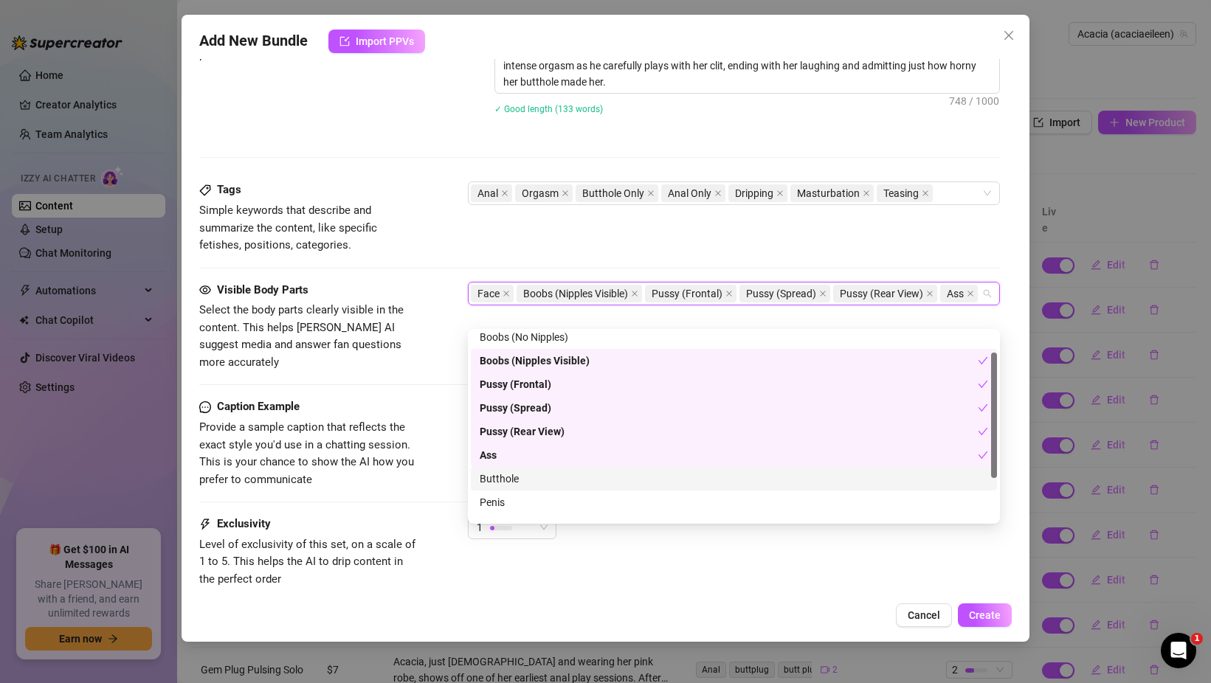
click at [527, 474] on div "Butthole" at bounding box center [733, 479] width 508 height 16
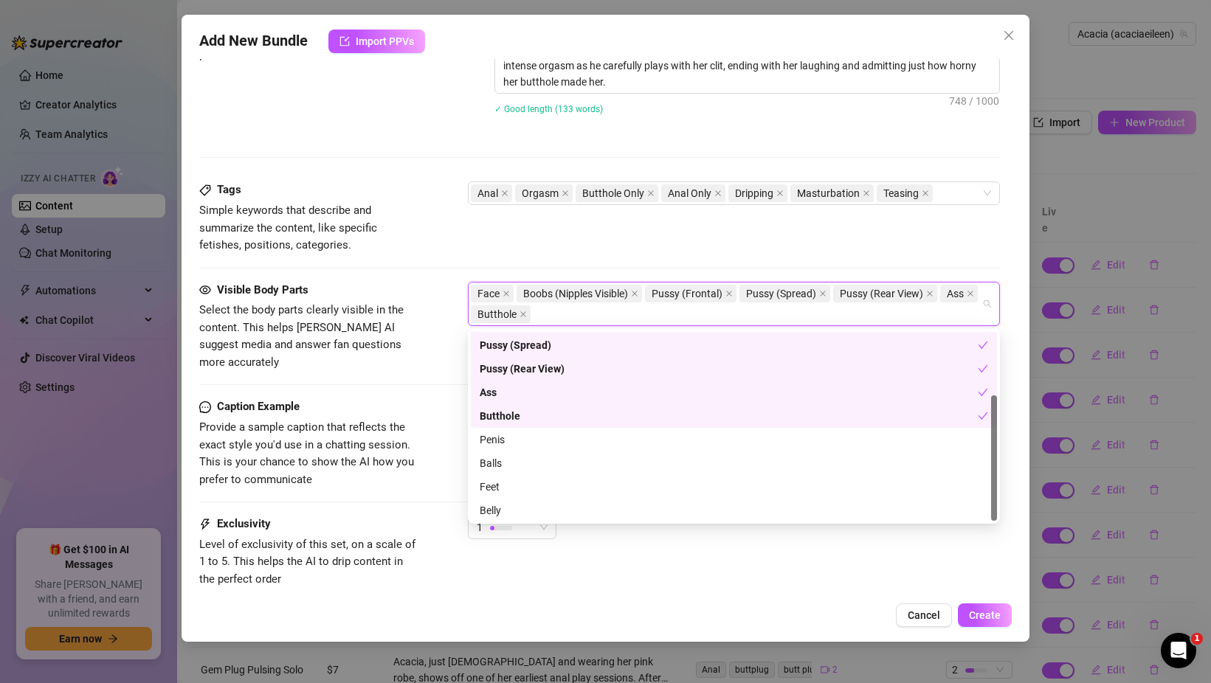
scroll to position [94, 0]
click at [491, 513] on div "Belly" at bounding box center [733, 509] width 508 height 16
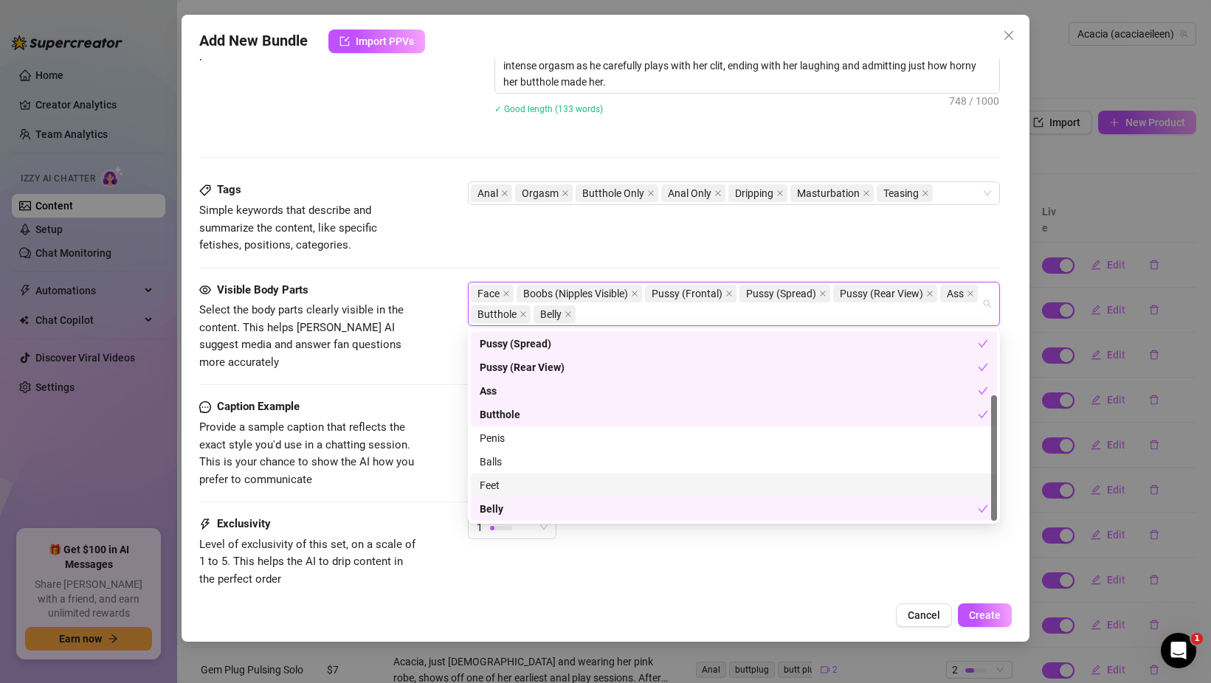
click at [490, 493] on div "Feet" at bounding box center [733, 485] width 508 height 16
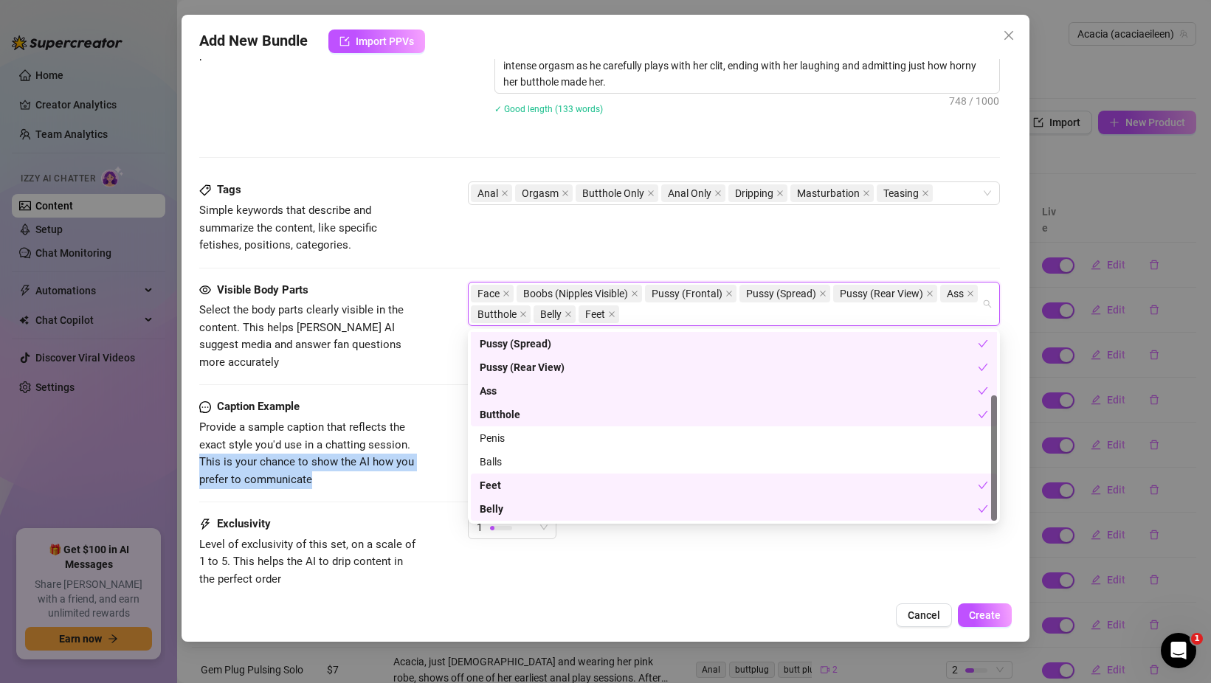
click at [443, 432] on div "Caption Example Provide a sample caption that reflects the exact style you'd us…" at bounding box center [599, 443] width 800 height 90
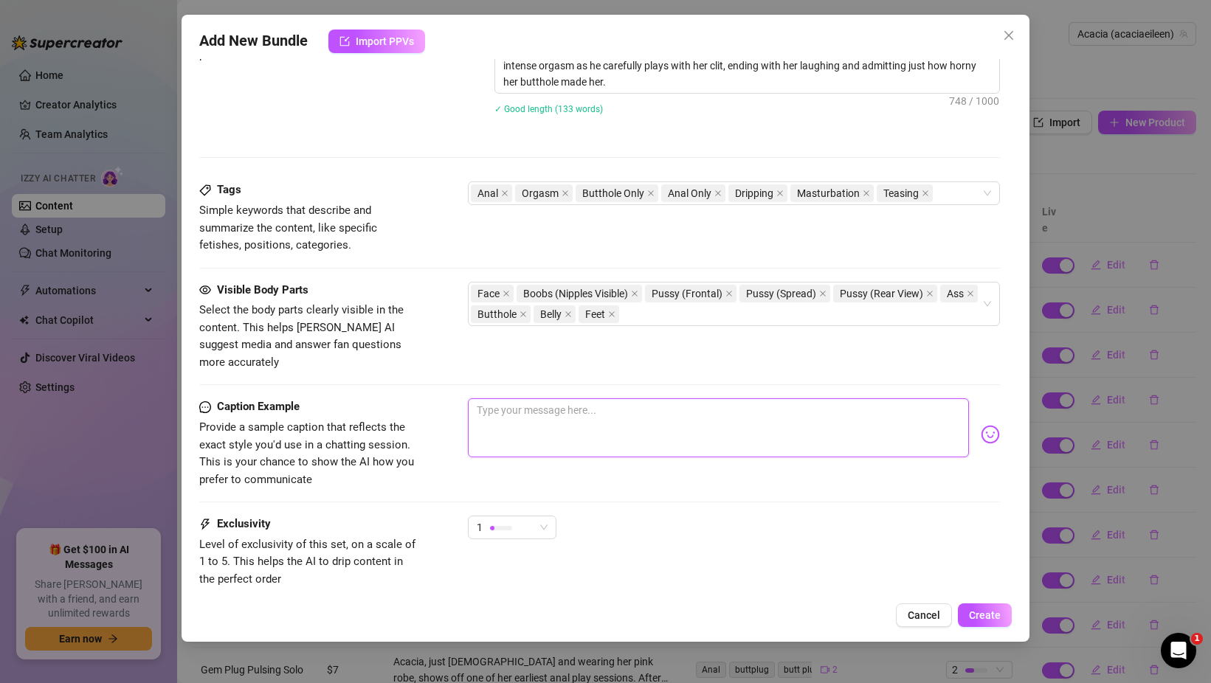
click at [516, 401] on textarea at bounding box center [718, 427] width 501 height 59
paste textarea "[PERSON_NAME] starts dressed in a cute outfit, quietly posing on the couch in d…"
type textarea "[PERSON_NAME] starts dressed in a cute outfit, quietly posing on the couch in d…"
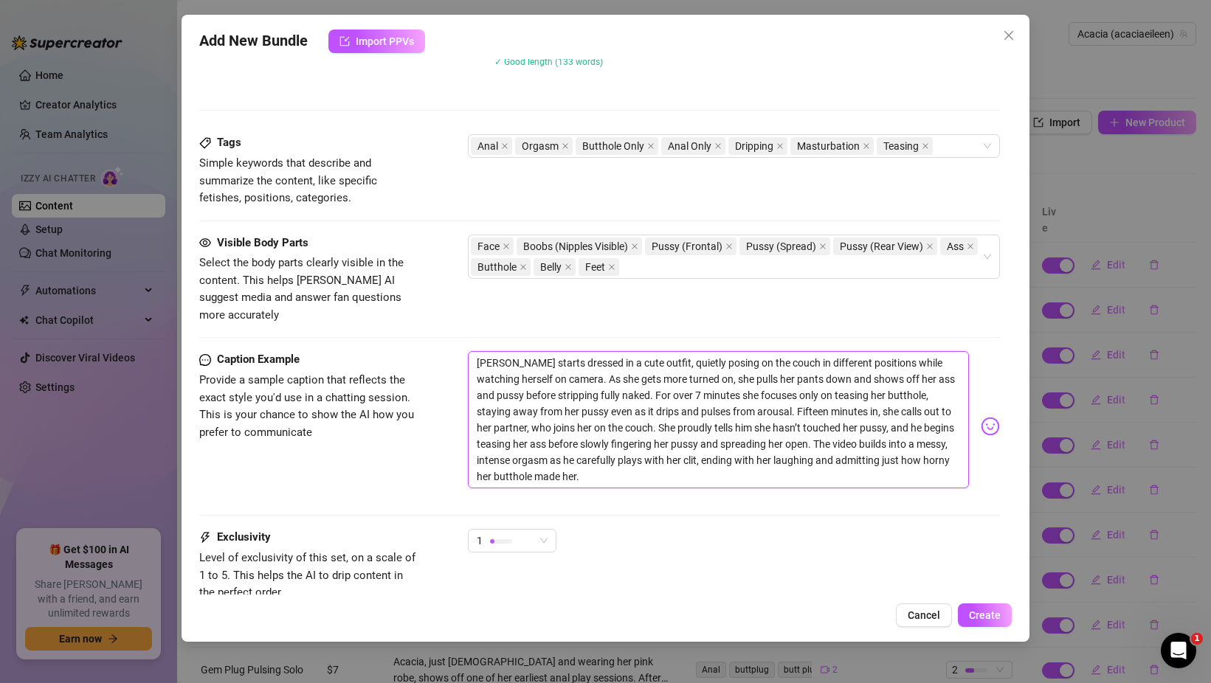
scroll to position [760, 0]
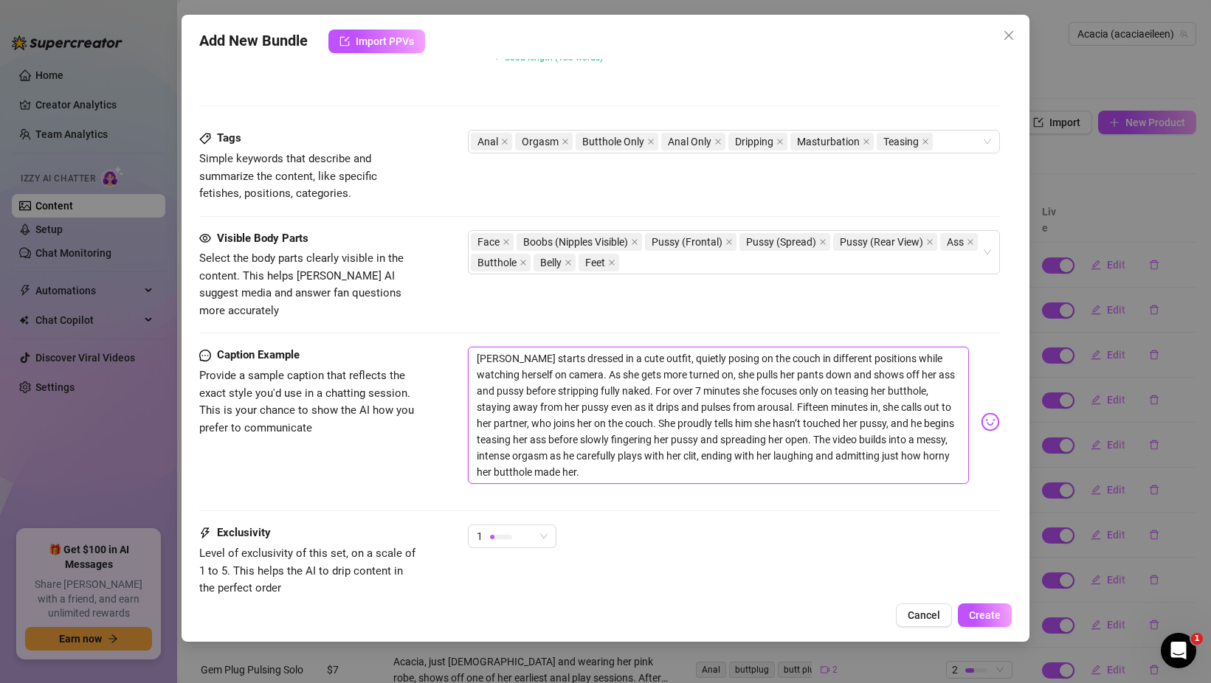
drag, startPoint x: 586, startPoint y: 455, endPoint x: 462, endPoint y: 332, distance: 175.3
click at [462, 347] on div "Caption Example Provide a sample caption that reflects the exact style you'd us…" at bounding box center [599, 422] width 800 height 150
type textarea "Type your message here..."
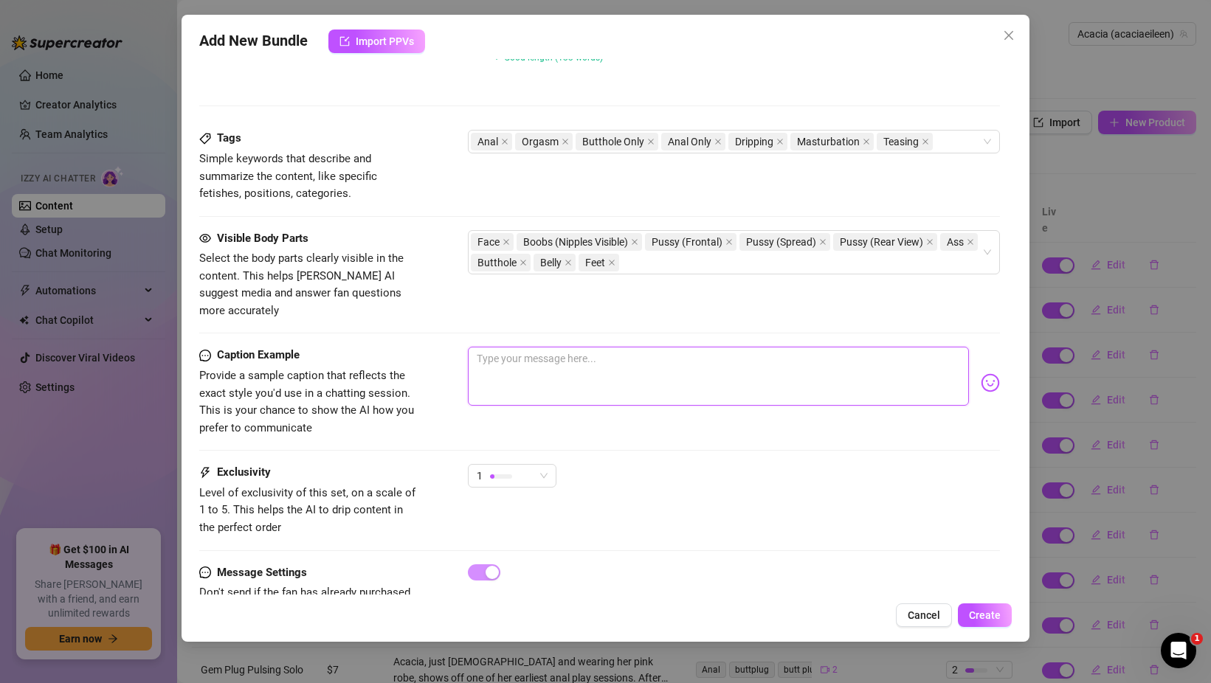
click at [524, 360] on textarea at bounding box center [718, 376] width 501 height 59
paste textarea "L ipsum dolo sit ametcon adipisc elitsedd… E tem in ut labor et dol magna al e …"
type textarea "L ipsum dolo sit ametcon adipisc elitsedd… E tem in ut labor et dol magna al e …"
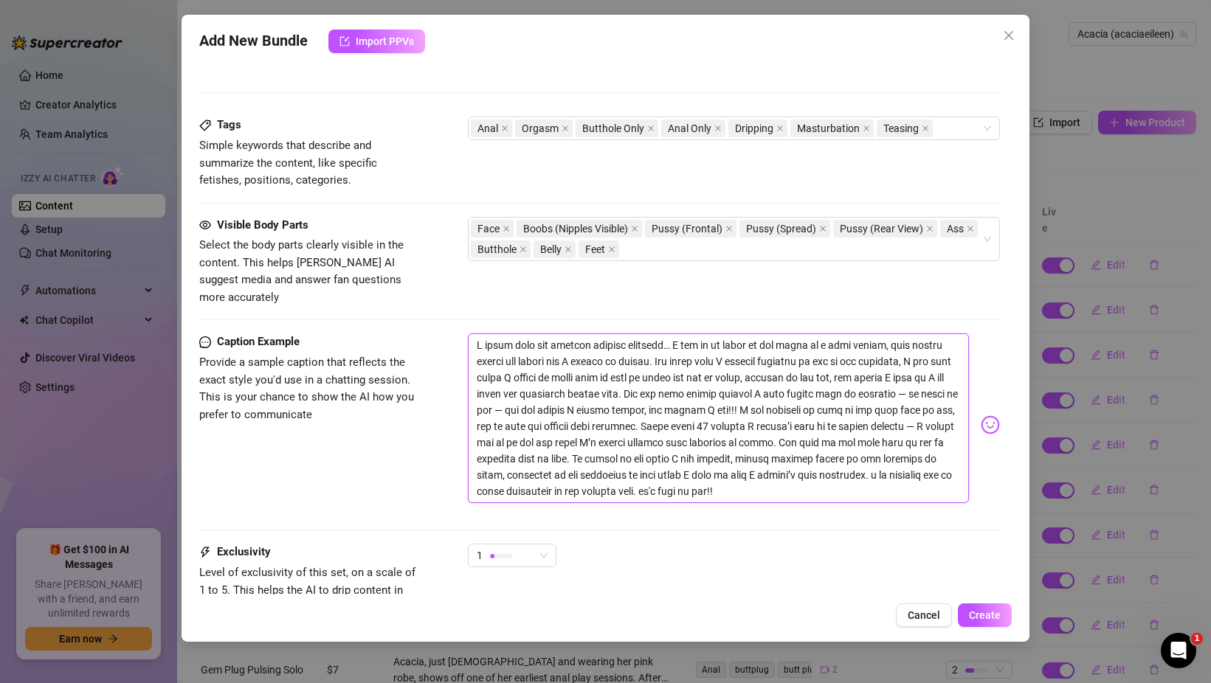
scroll to position [774, 0]
click at [515, 544] on div "1" at bounding box center [506, 555] width 58 height 22
type textarea "L ipsum dolo sit ametcon adipisc elitsedd… E tem in ut labor et dol magna al e …"
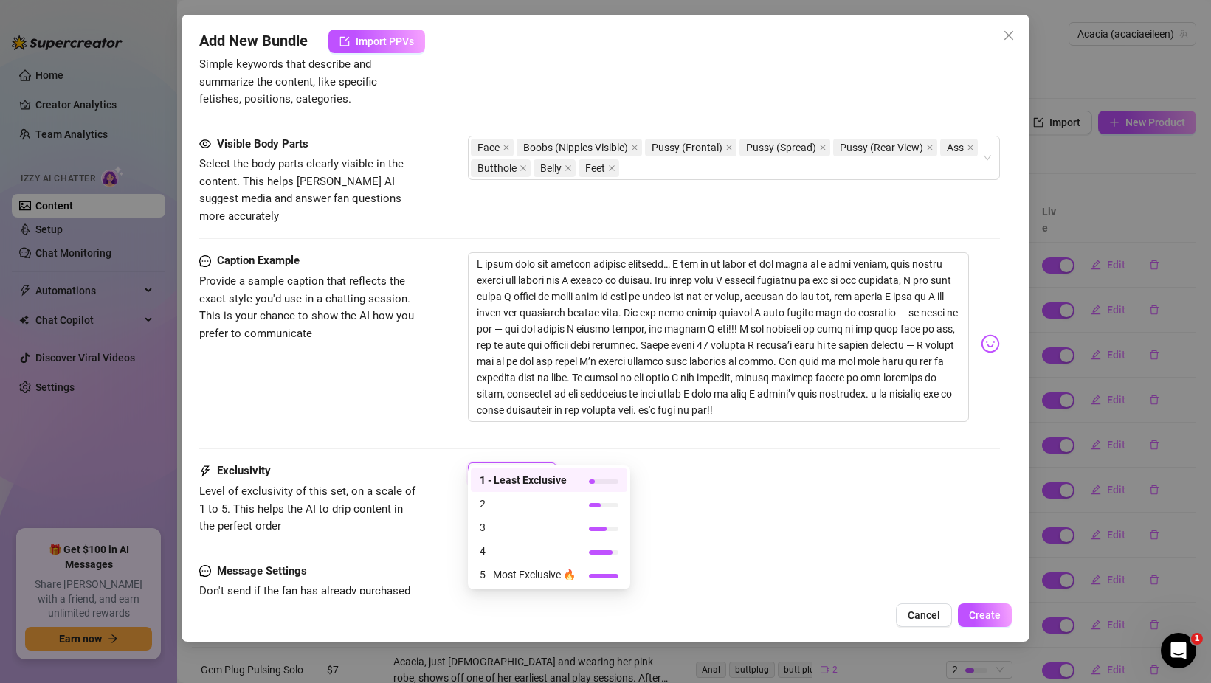
scroll to position [861, 0]
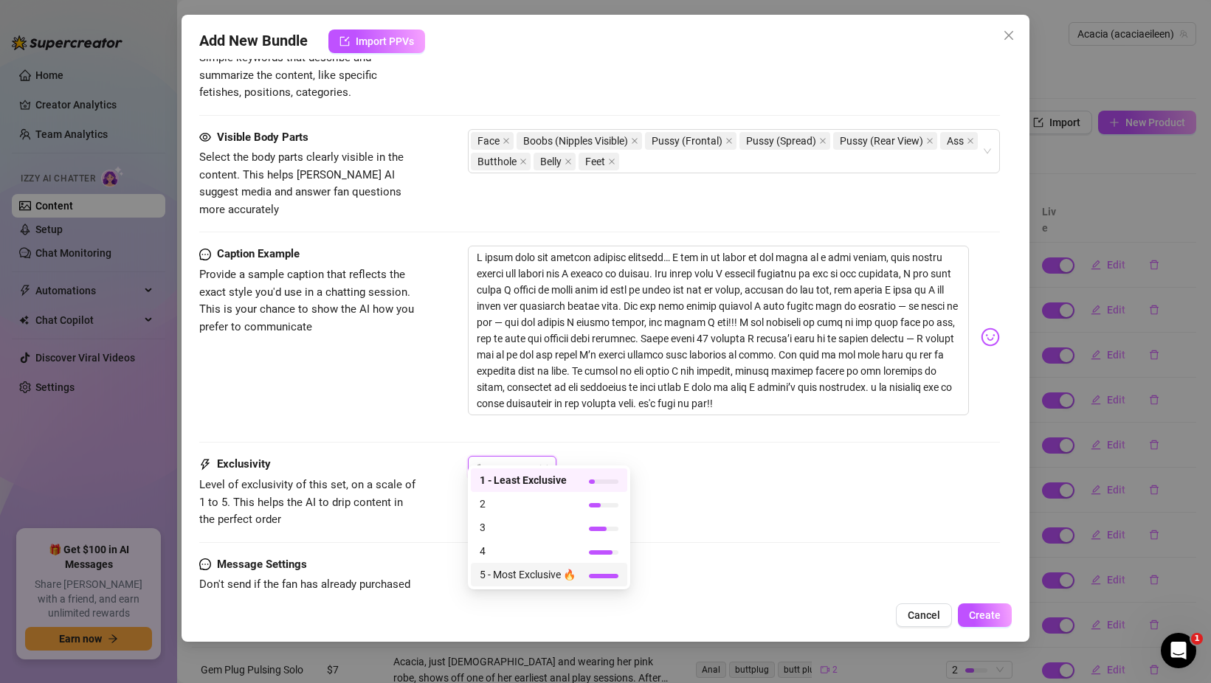
click at [478, 568] on div "5 - Most Exclusive 🔥" at bounding box center [549, 575] width 156 height 24
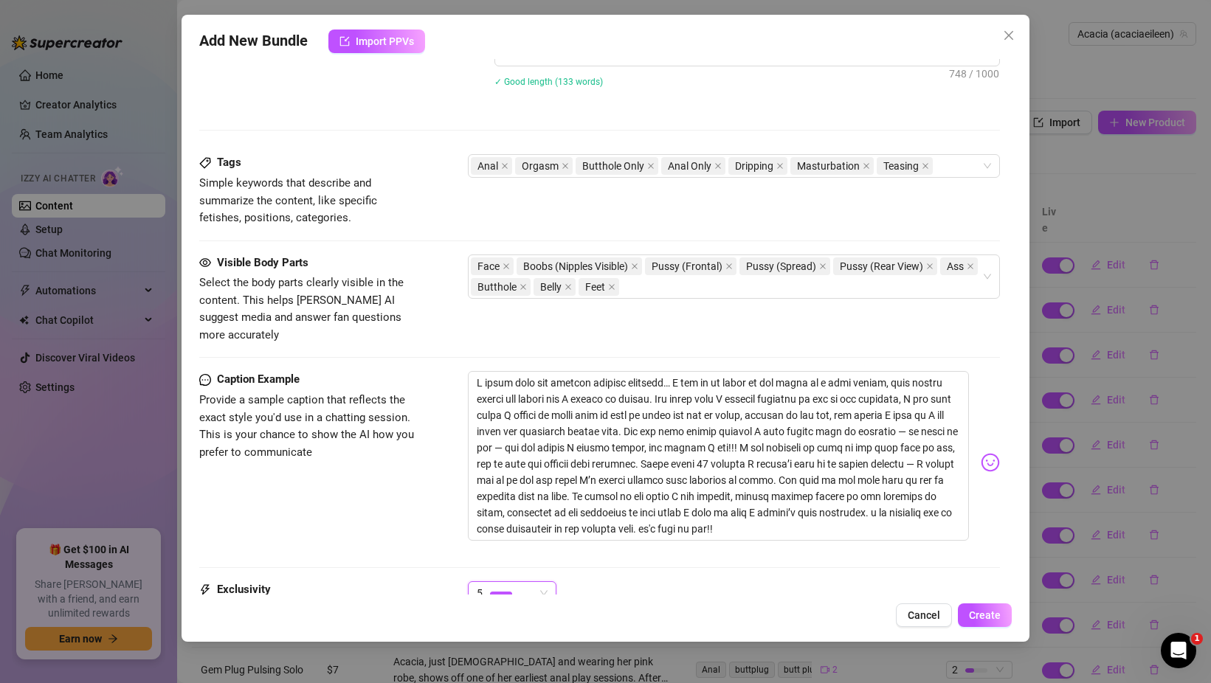
scroll to position [887, 0]
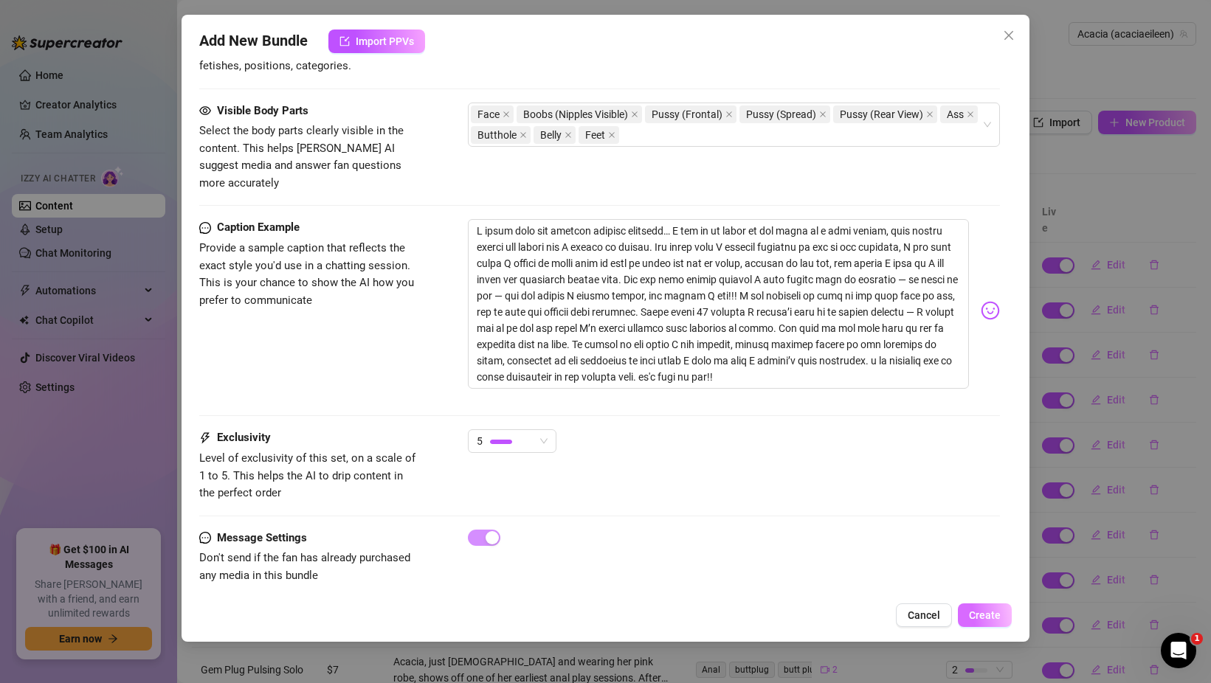
click at [986, 617] on span "Create" at bounding box center [985, 615] width 32 height 12
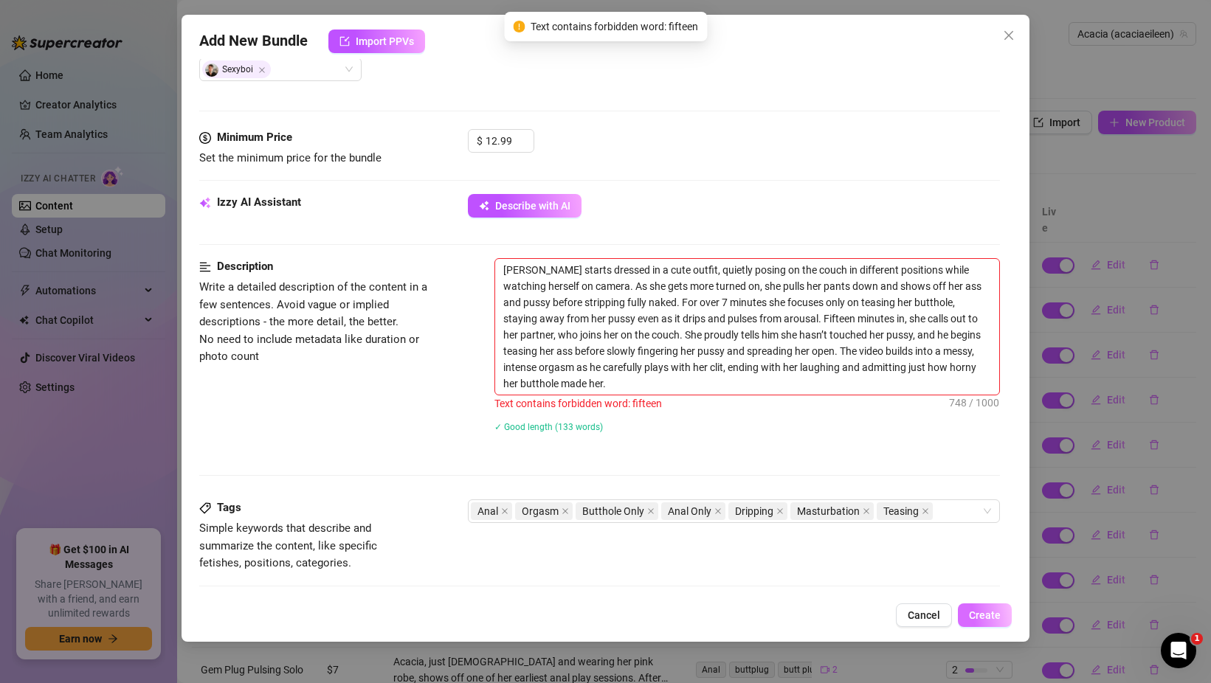
scroll to position [406, 0]
click at [794, 318] on textarea "[PERSON_NAME] starts dressed in a cute outfit, quietly posing on the couch in d…" at bounding box center [747, 327] width 504 height 136
type textarea "[PERSON_NAME] starts dressed in a cute outfit, quietly posing on the couch in d…"
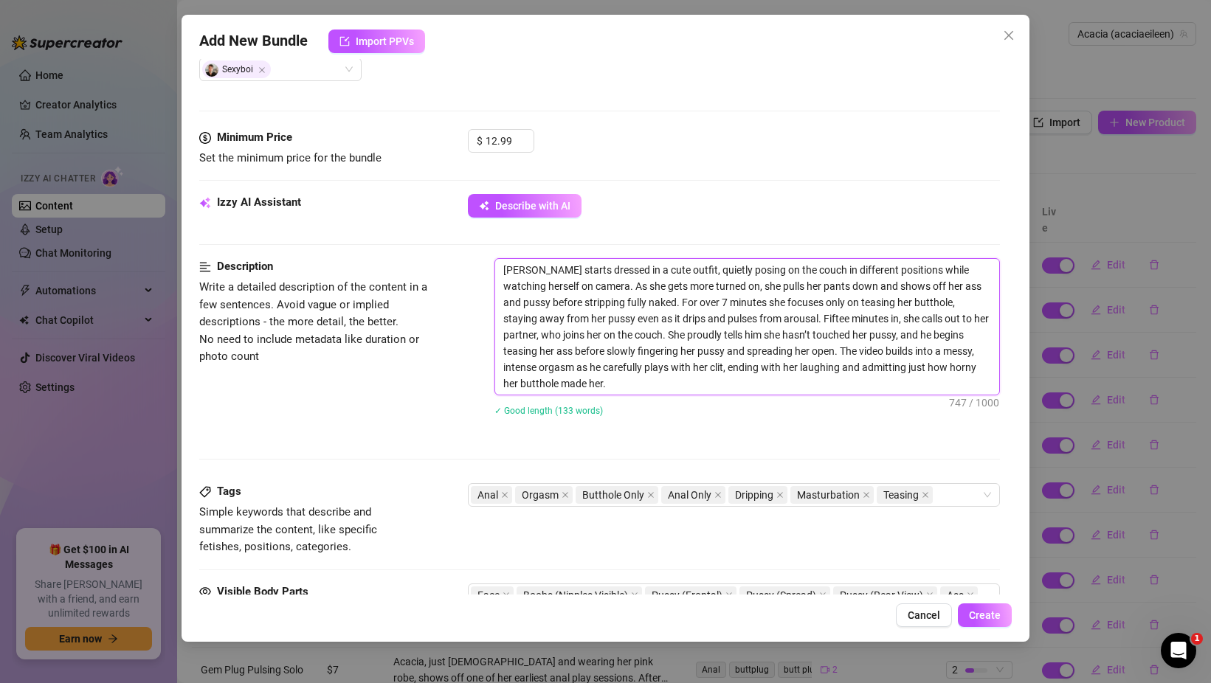
type textarea "[PERSON_NAME] starts dressed in a cute outfit, quietly posing on the couch in d…"
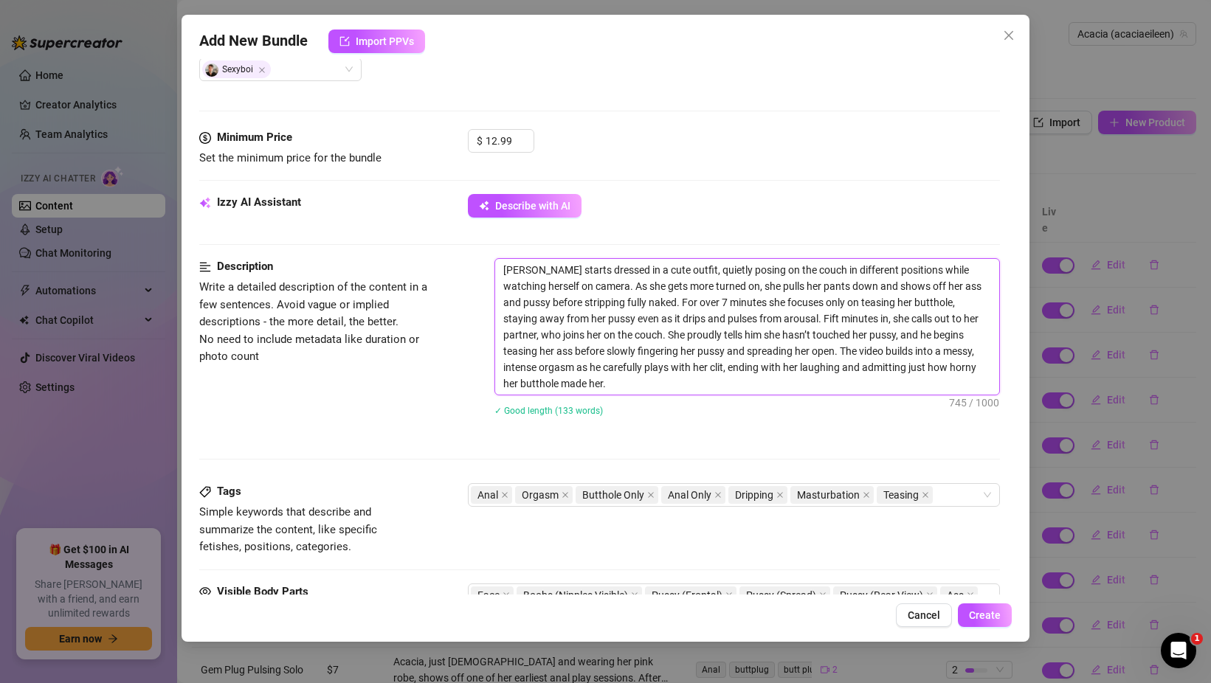
type textarea "[PERSON_NAME] starts dressed in a cute outfit, quietly posing on the couch in d…"
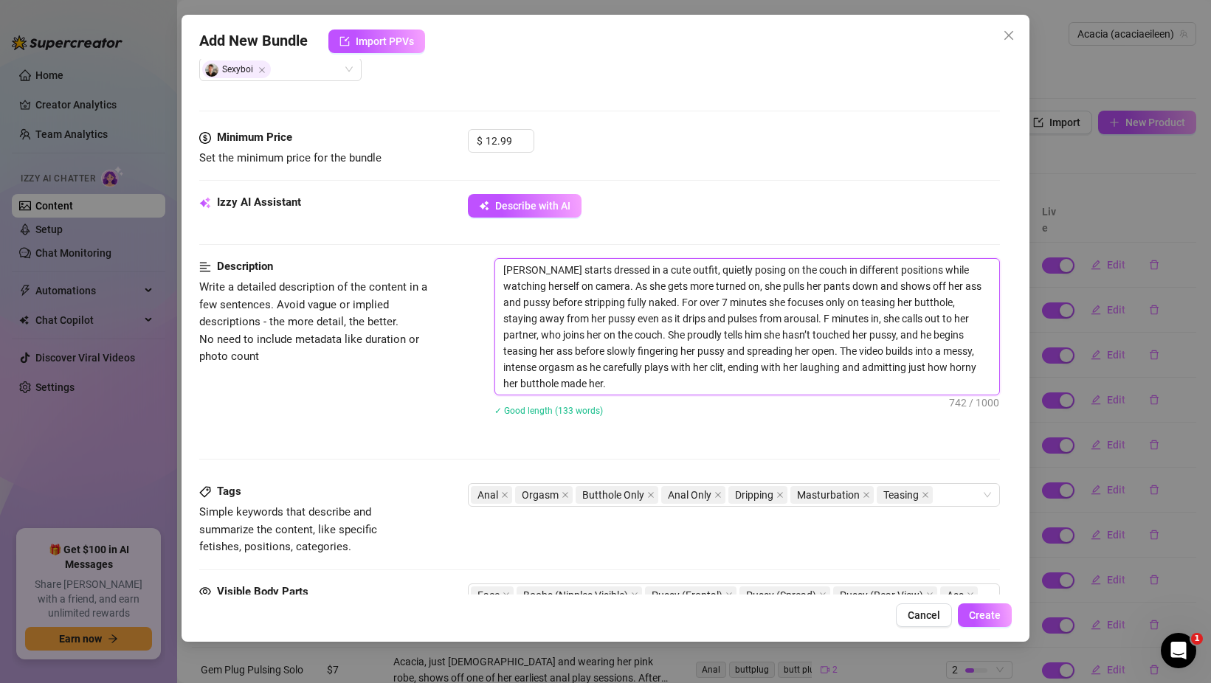
type textarea "[PERSON_NAME] starts dressed in a cute outfit, quietly posing on the couch in d…"
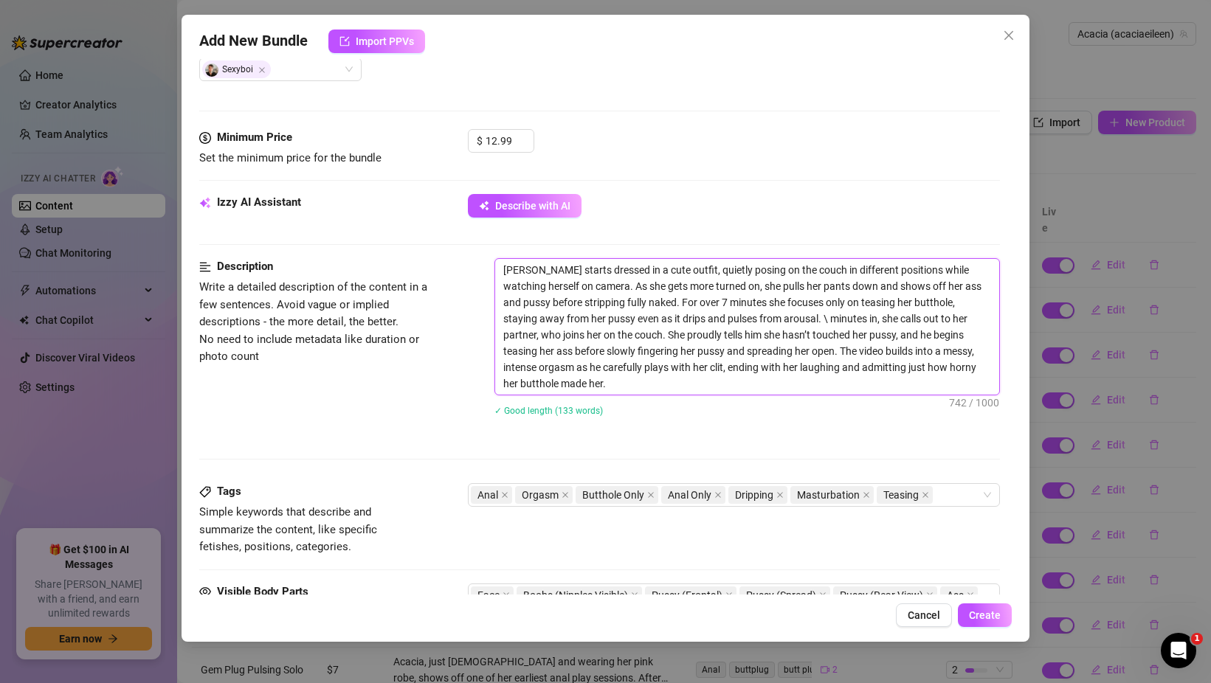
type textarea "[PERSON_NAME] starts dressed in a cute outfit, quietly posing on the couch in d…"
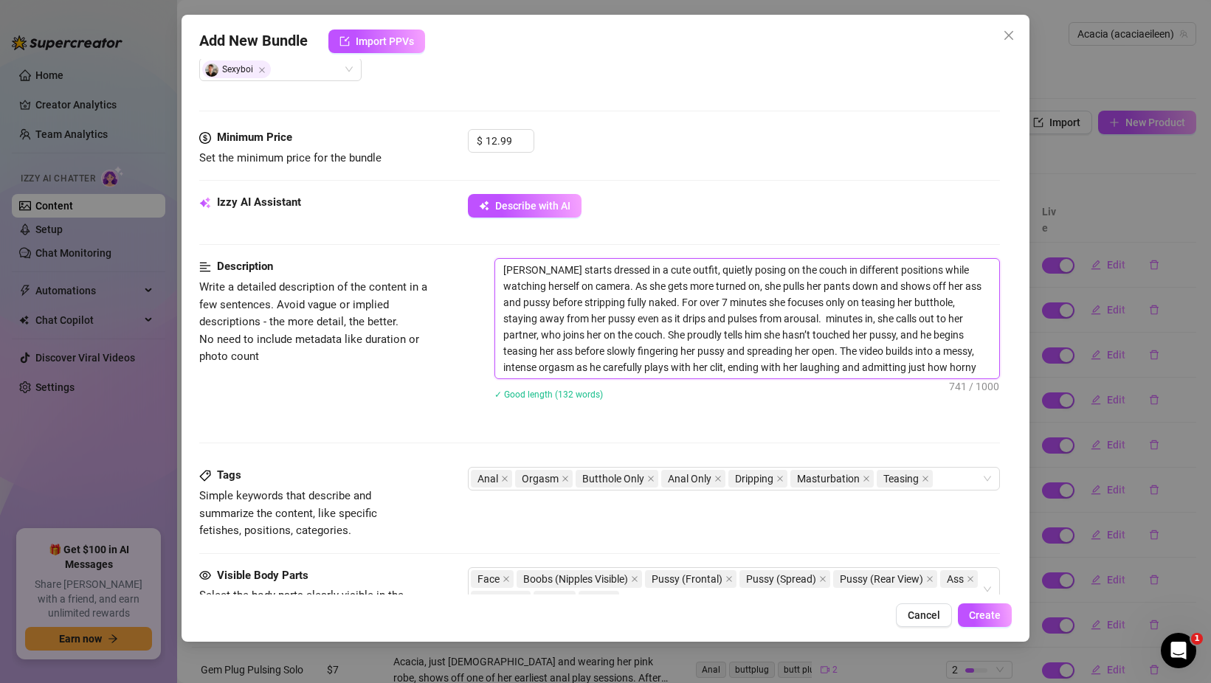
type textarea "[PERSON_NAME] starts dressed in a cute outfit, quietly posing on the couch in d…"
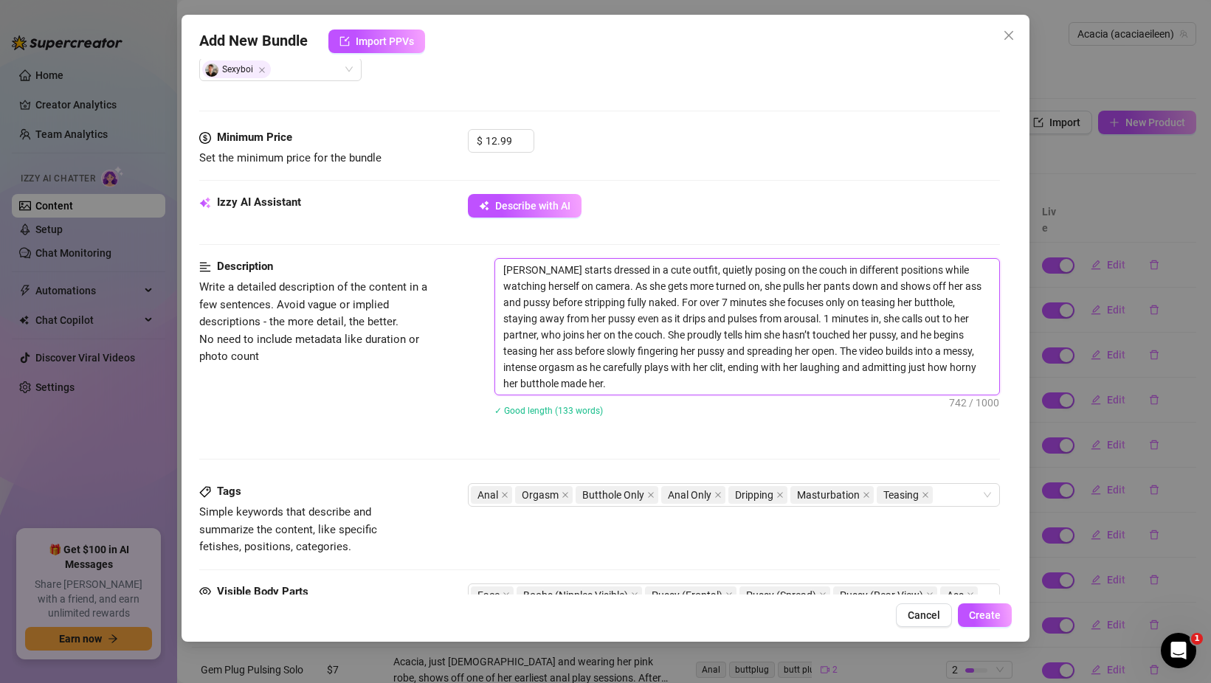
type textarea "[PERSON_NAME] starts dressed in a cute outfit, quietly posing on the couch in d…"
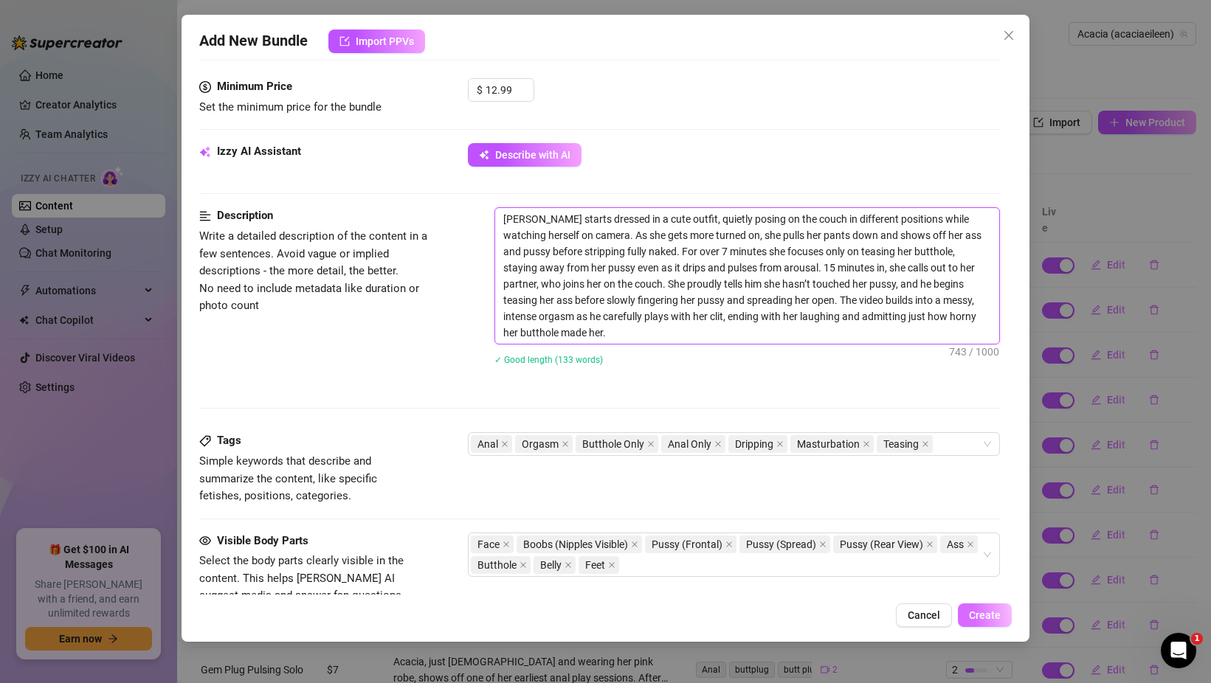
type textarea "[PERSON_NAME] starts dressed in a cute outfit, quietly posing on the couch in d…"
click at [987, 614] on span "Create" at bounding box center [985, 615] width 32 height 12
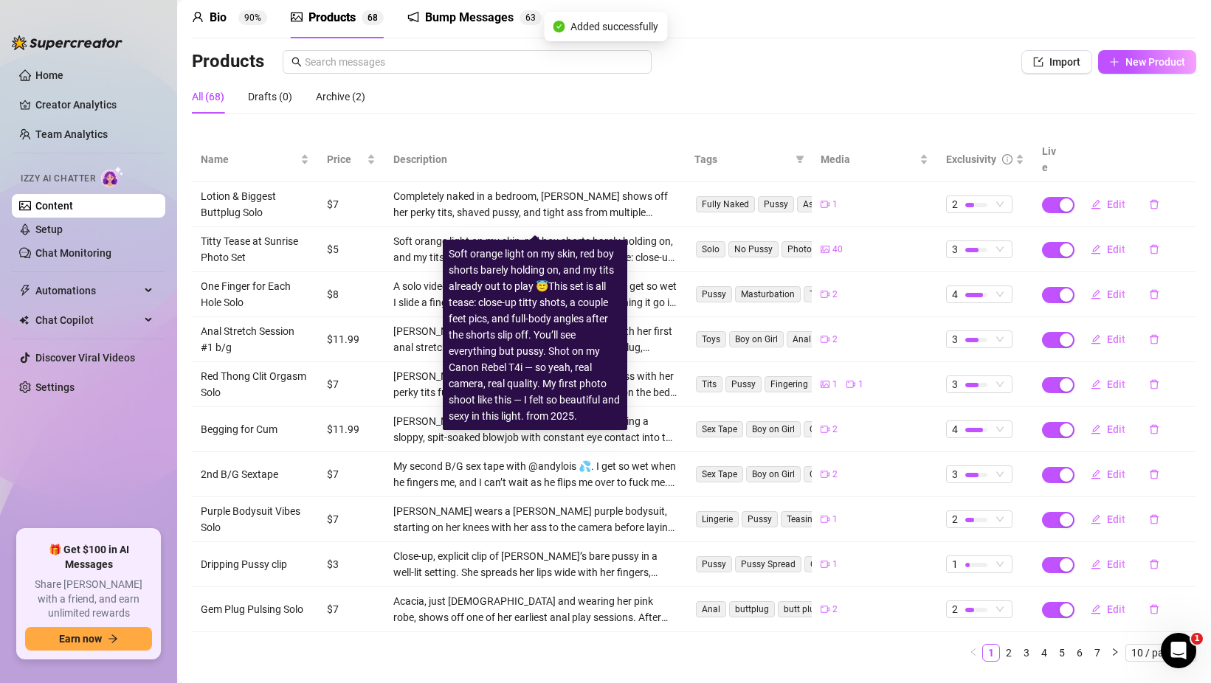
scroll to position [79, 0]
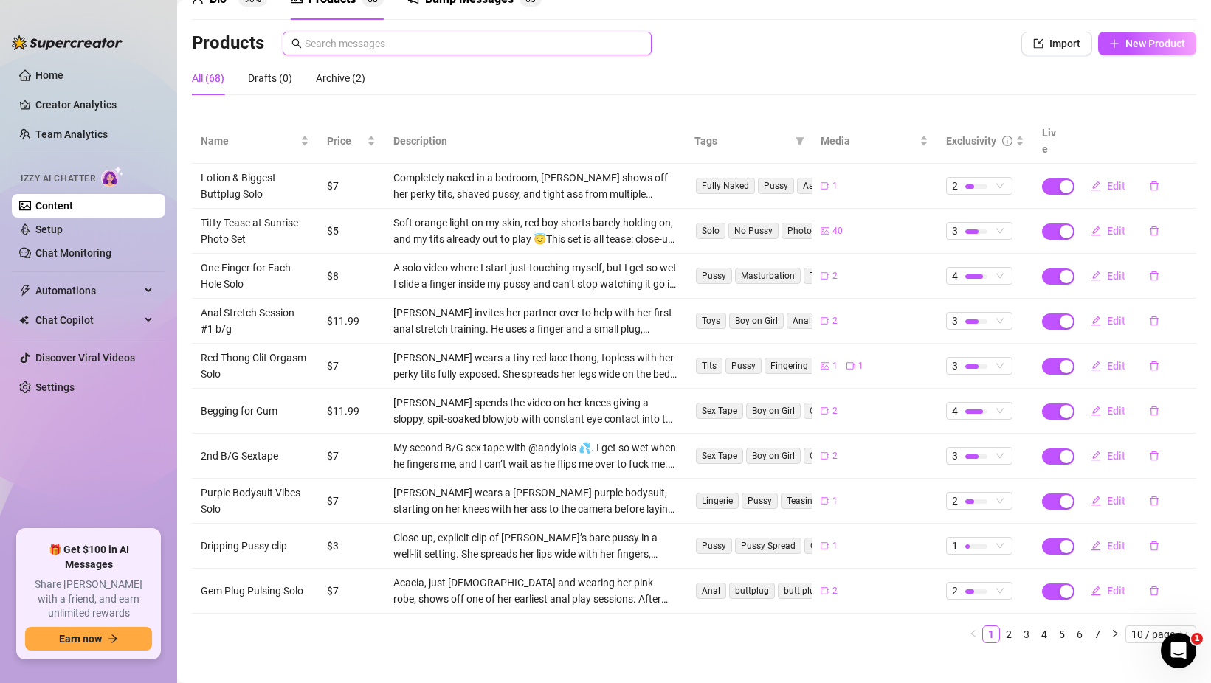
click at [480, 45] on input "text" at bounding box center [474, 43] width 338 height 16
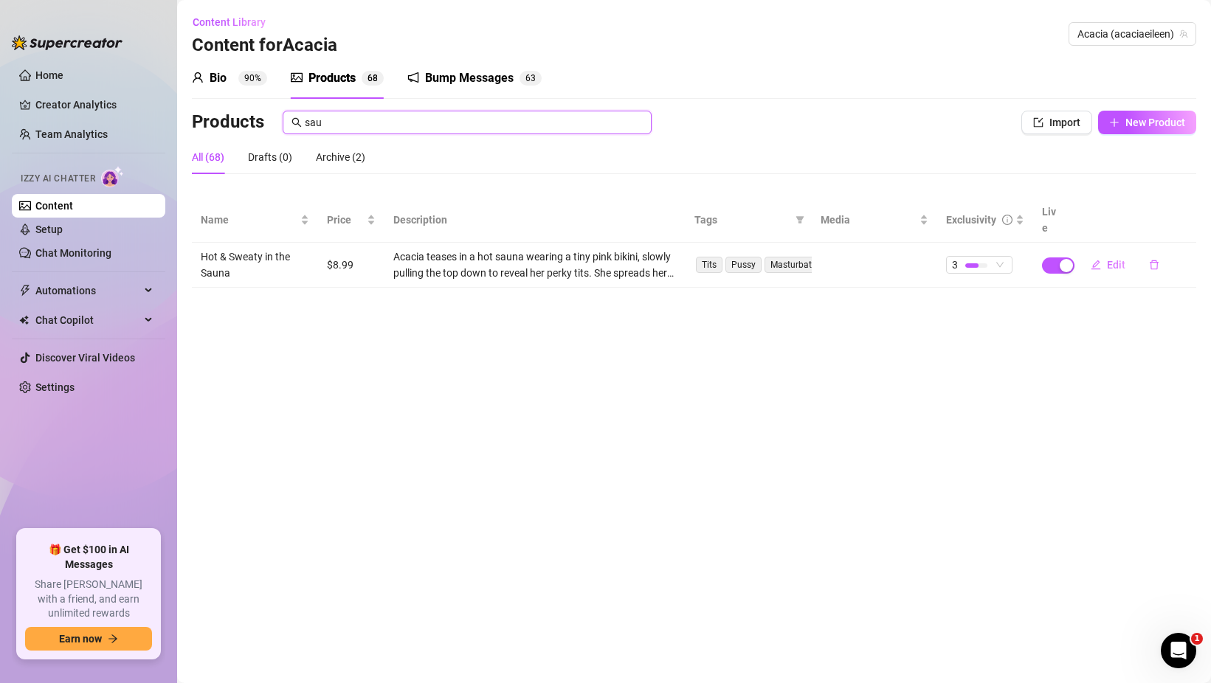
scroll to position [0, 0]
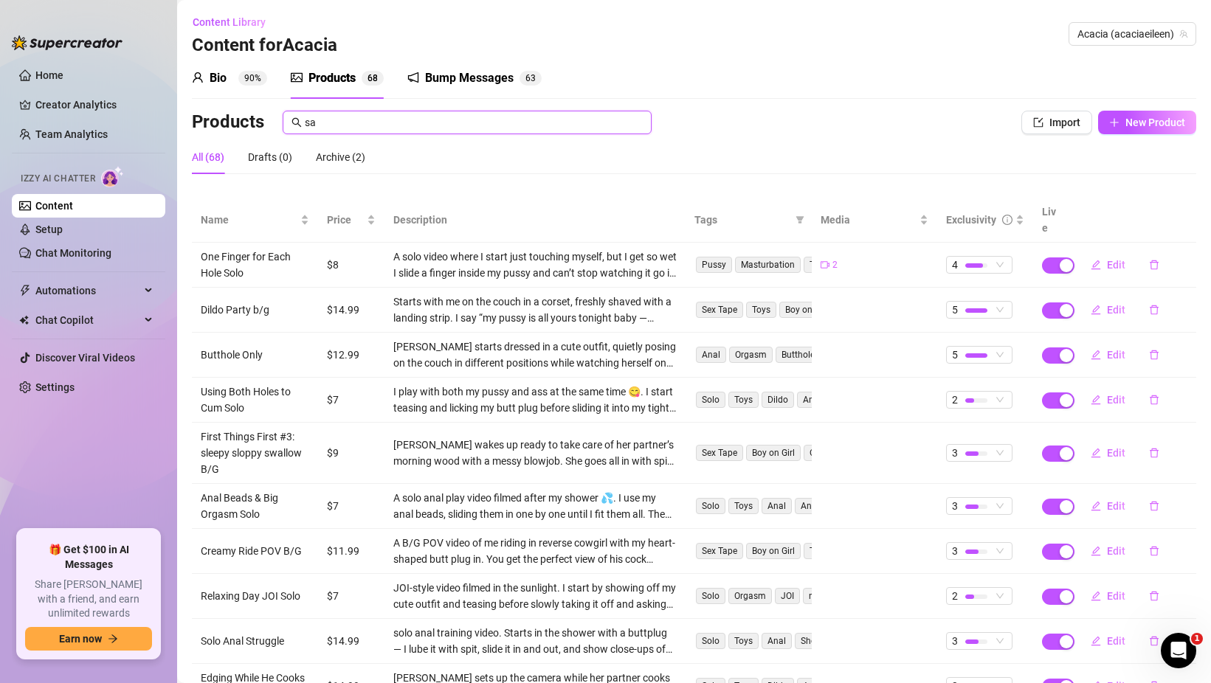
type input "s"
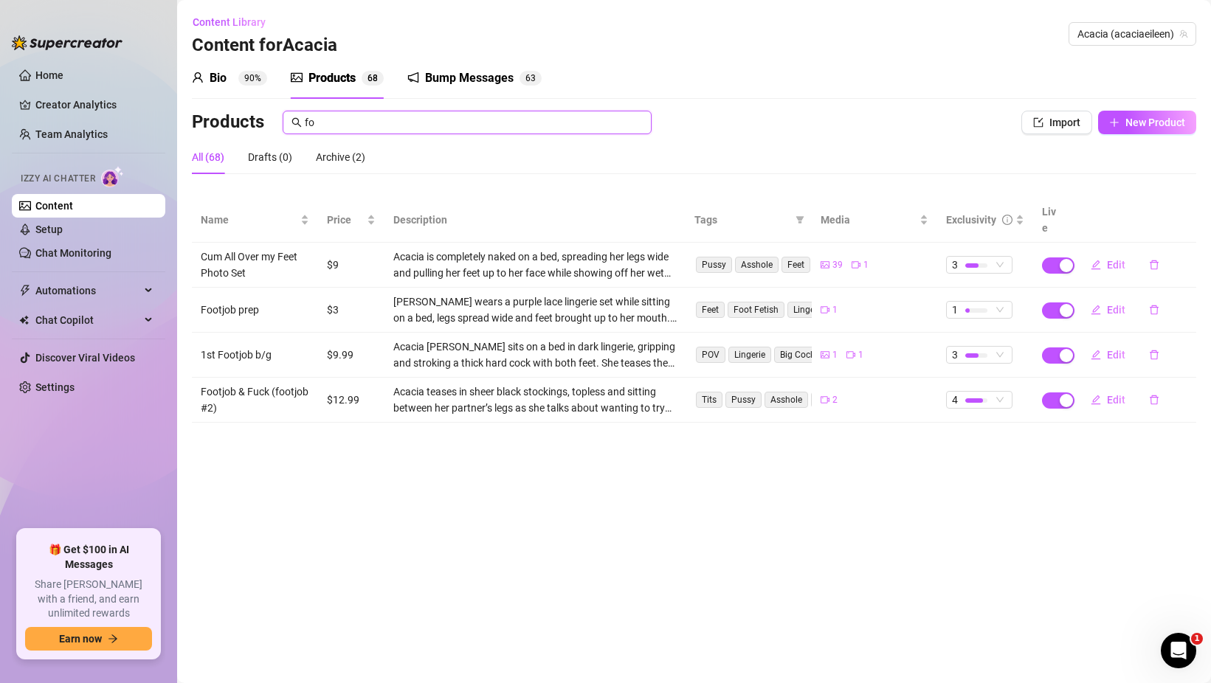
type input "f"
